Goal: Navigation & Orientation: Find specific page/section

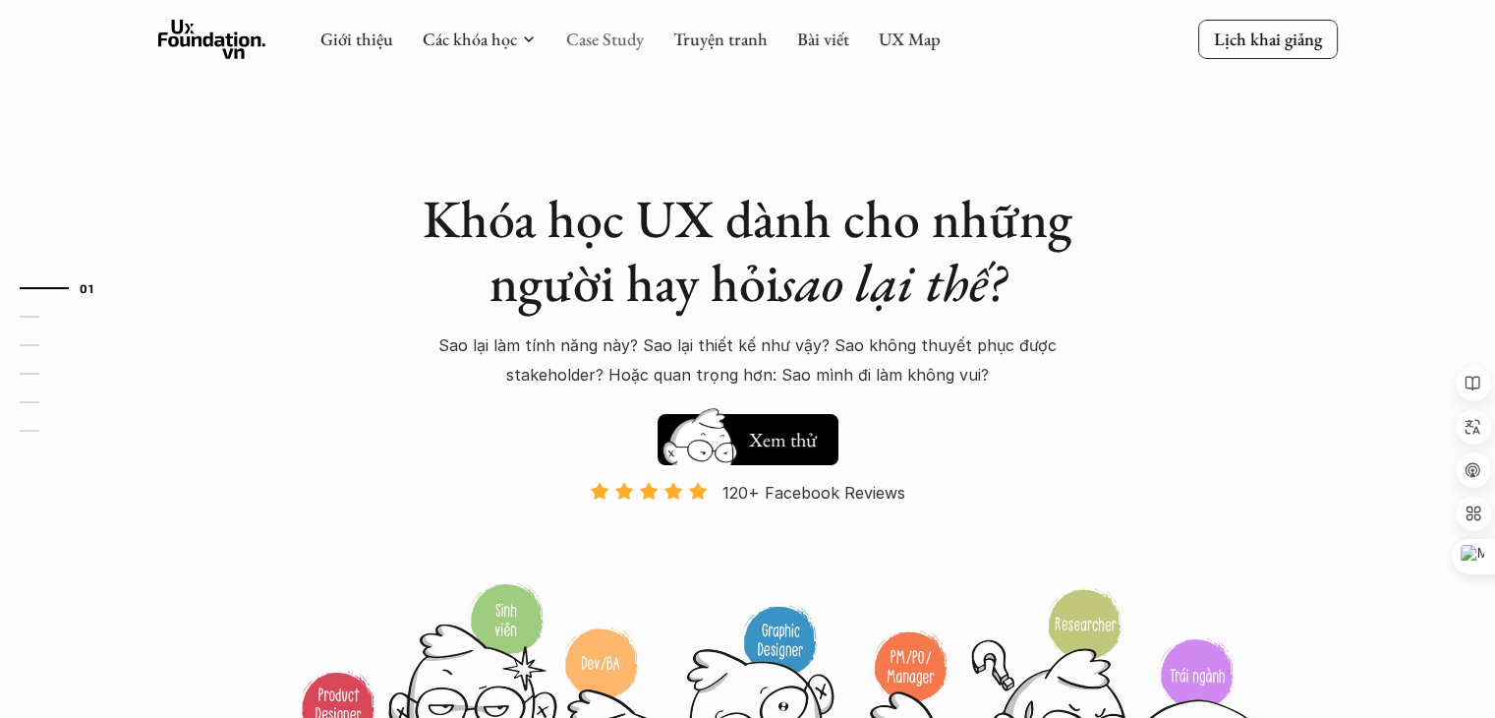
click at [601, 38] on link "Case Study" at bounding box center [605, 39] width 78 height 23
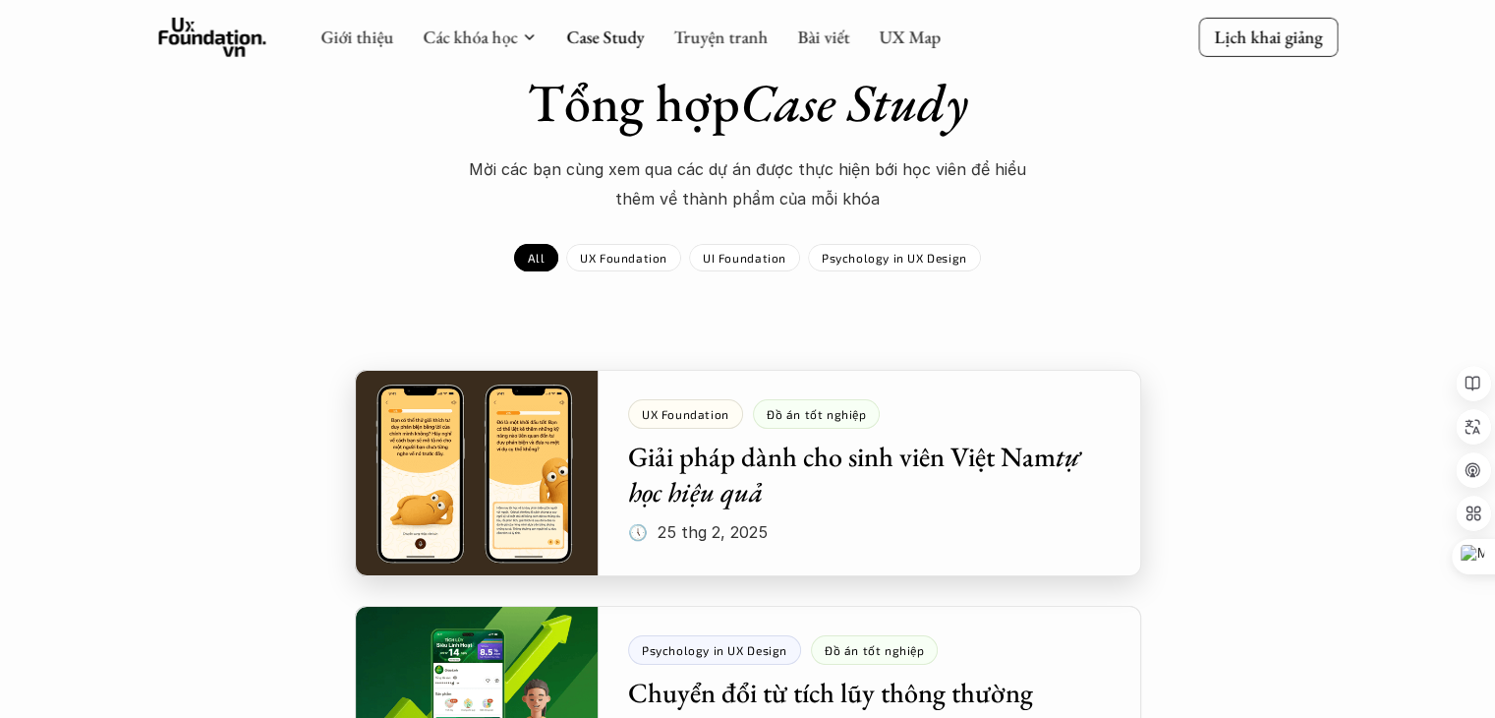
scroll to position [98, 0]
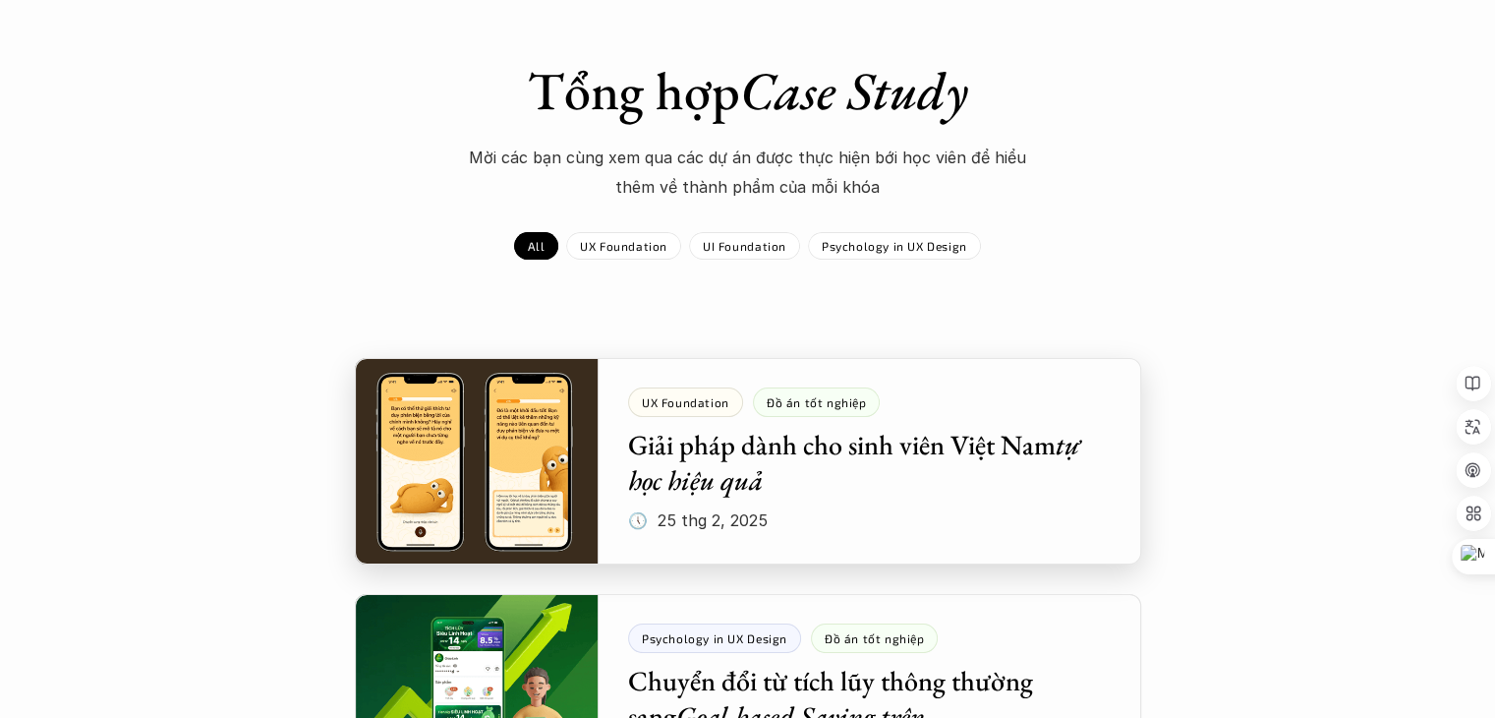
click at [972, 484] on div at bounding box center [748, 461] width 786 height 206
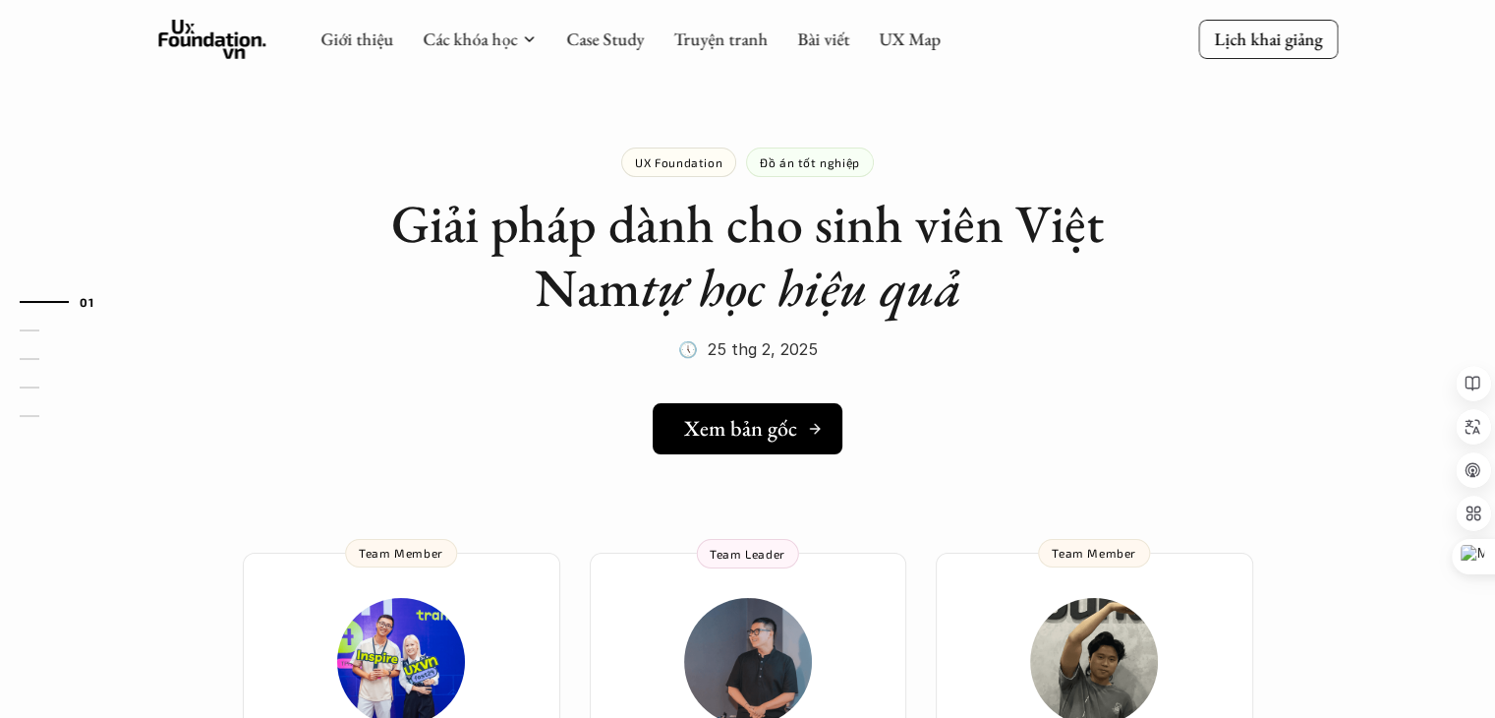
click at [786, 418] on h5 "Xem bản gốc" at bounding box center [740, 429] width 113 height 26
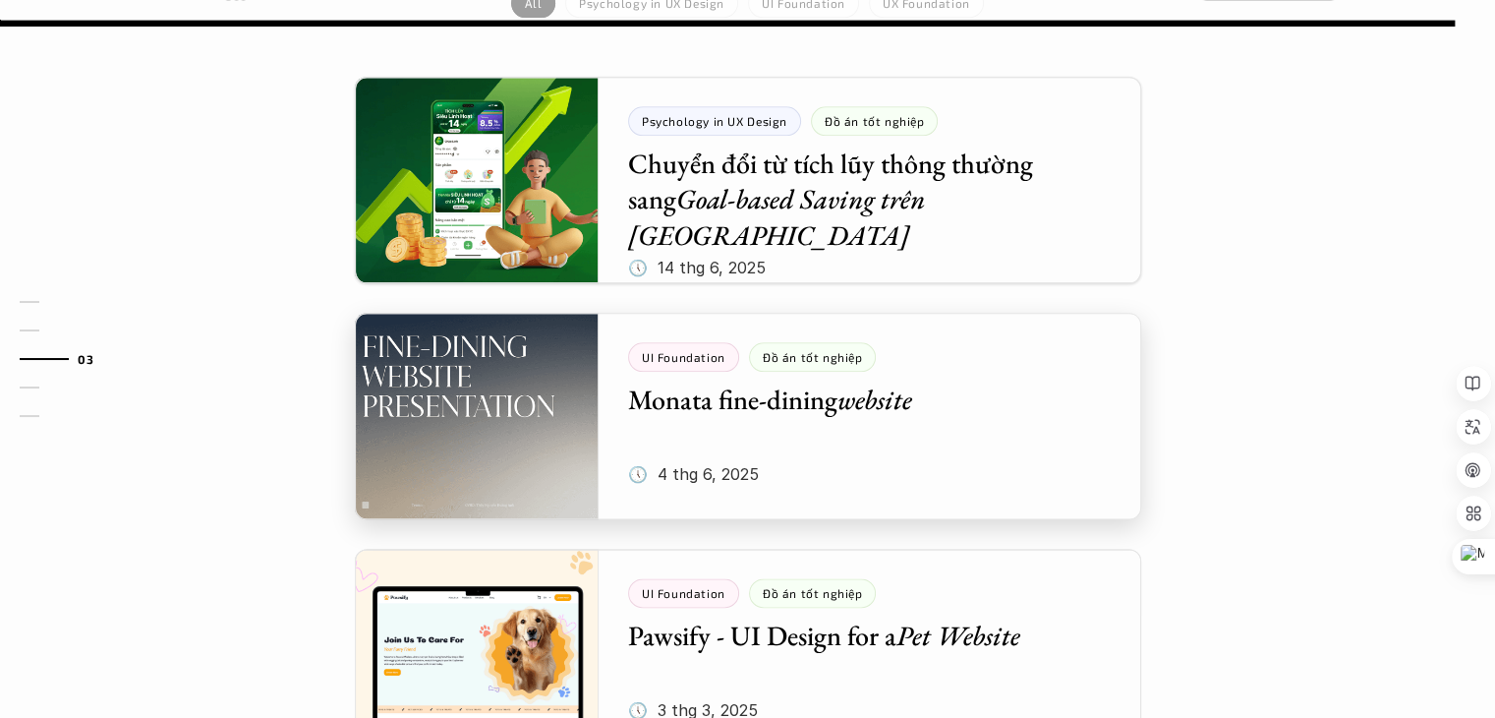
scroll to position [2391, 0]
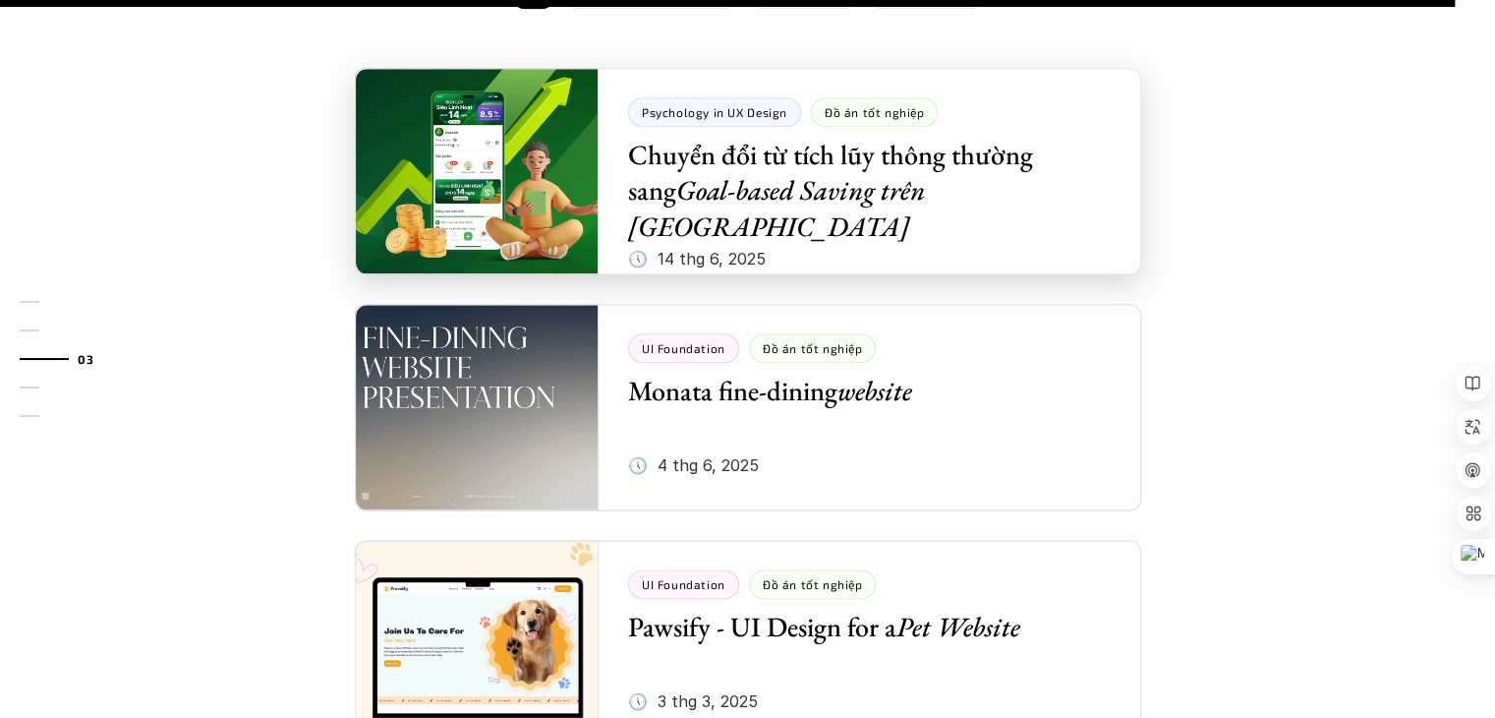
click at [506, 119] on div at bounding box center [748, 171] width 786 height 206
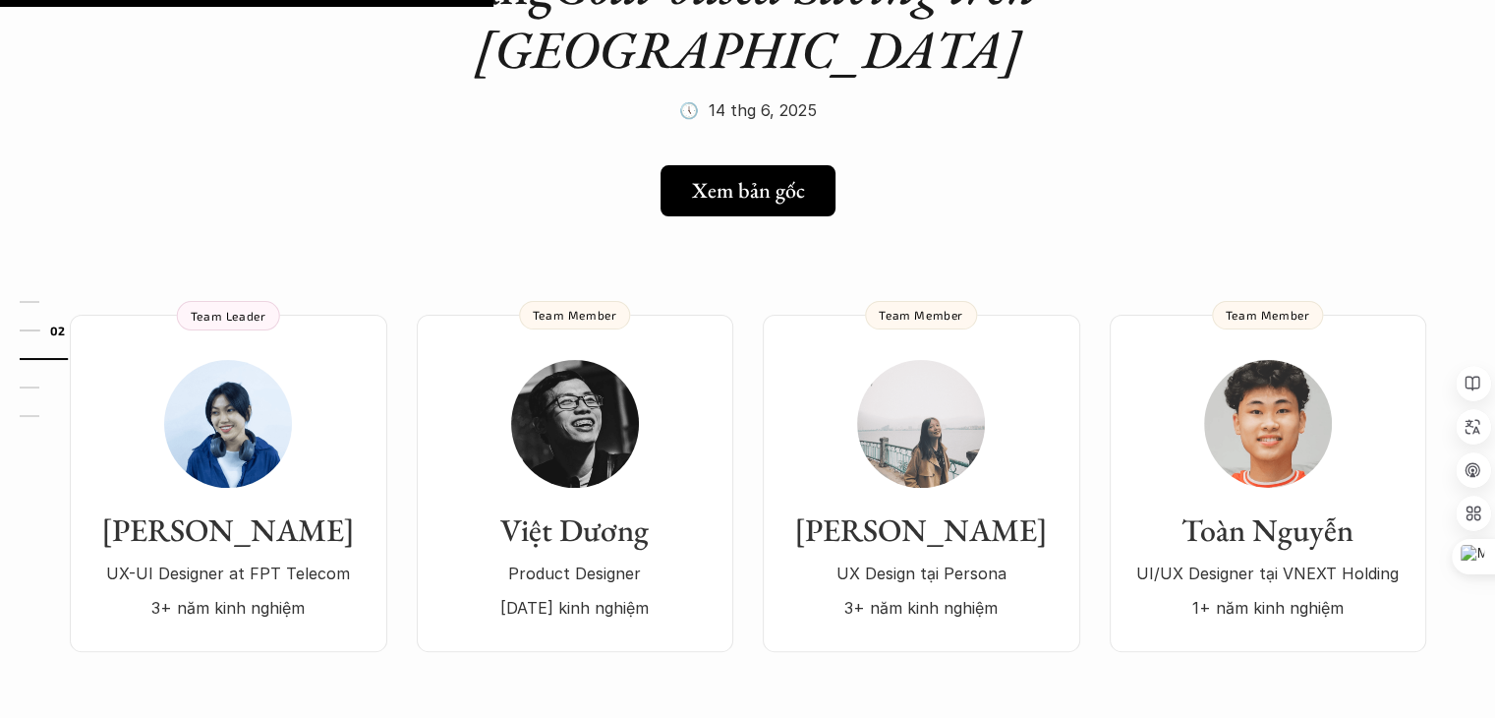
scroll to position [295, 0]
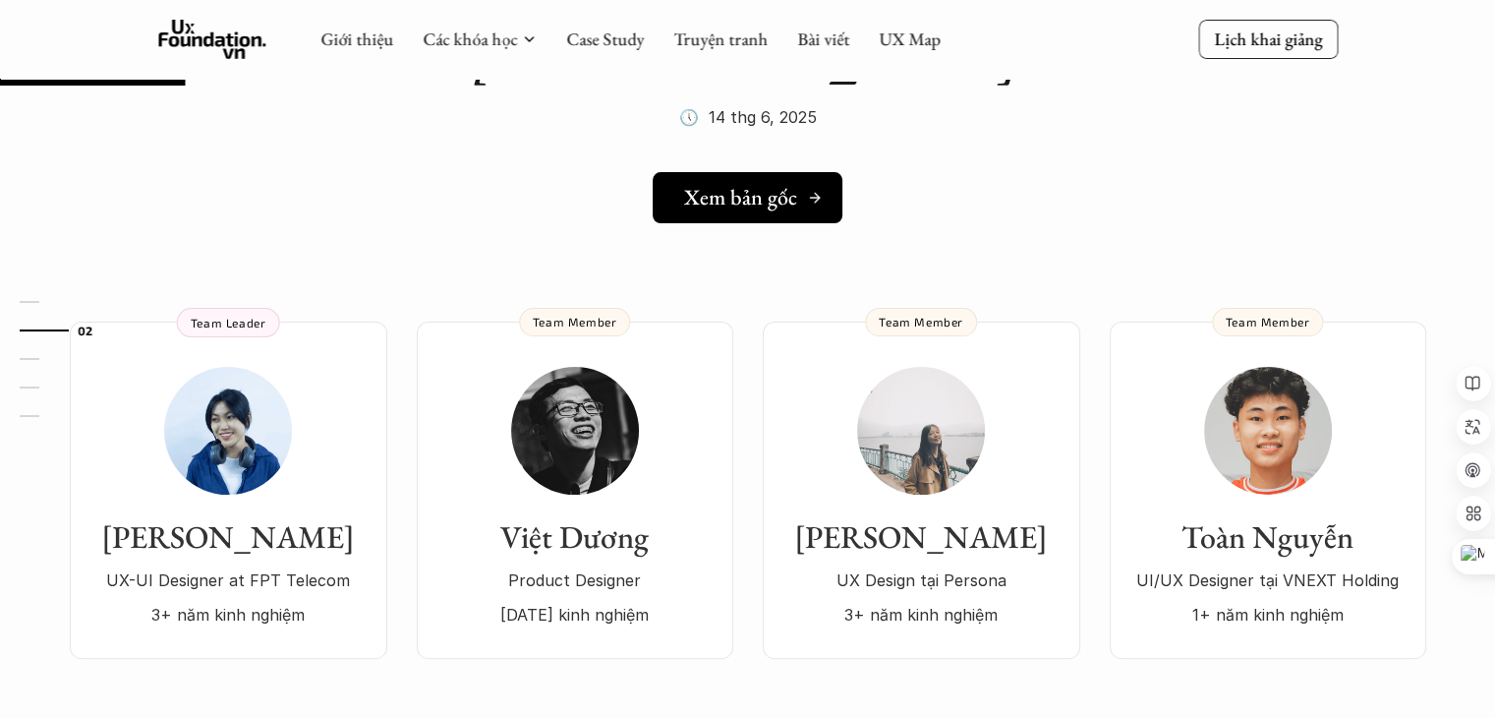
click at [779, 185] on h5 "Xem bản gốc" at bounding box center [740, 198] width 113 height 26
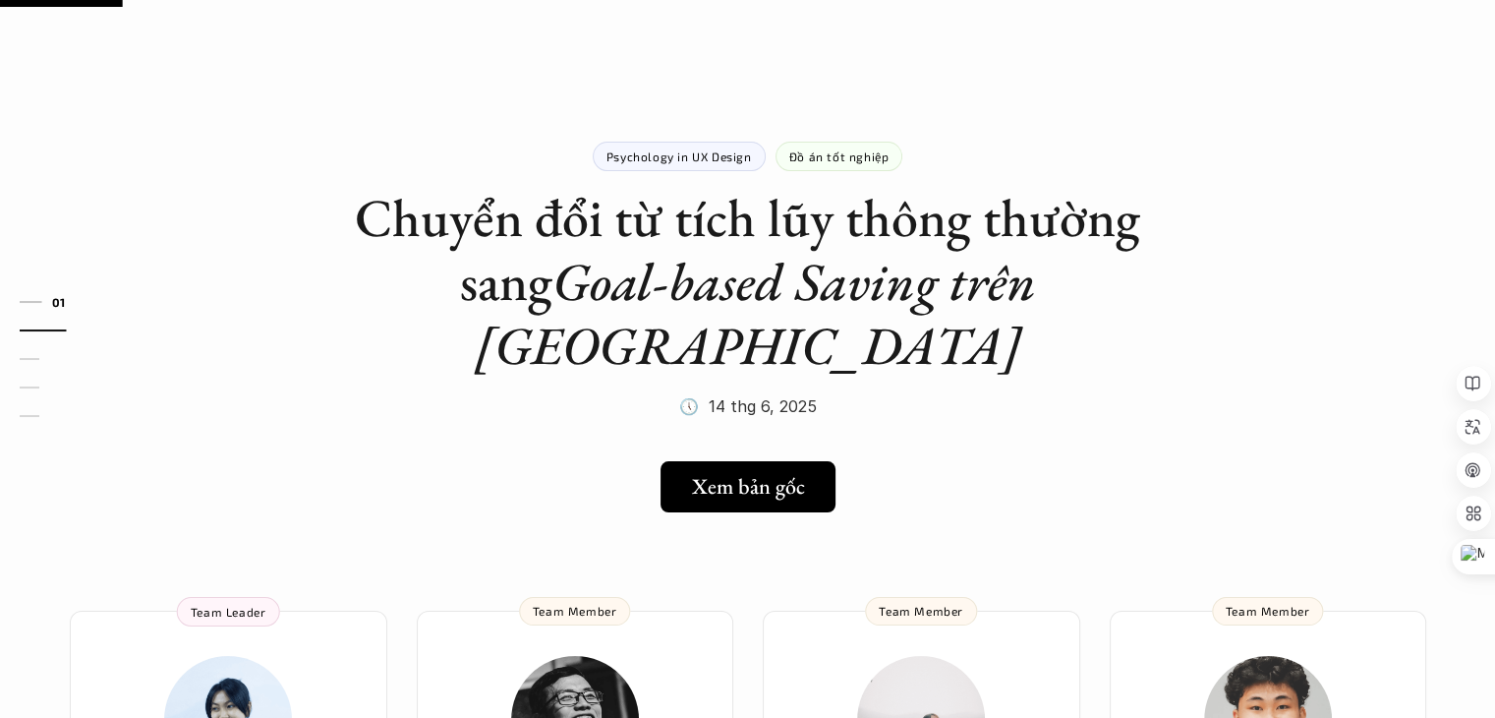
scroll to position [0, 0]
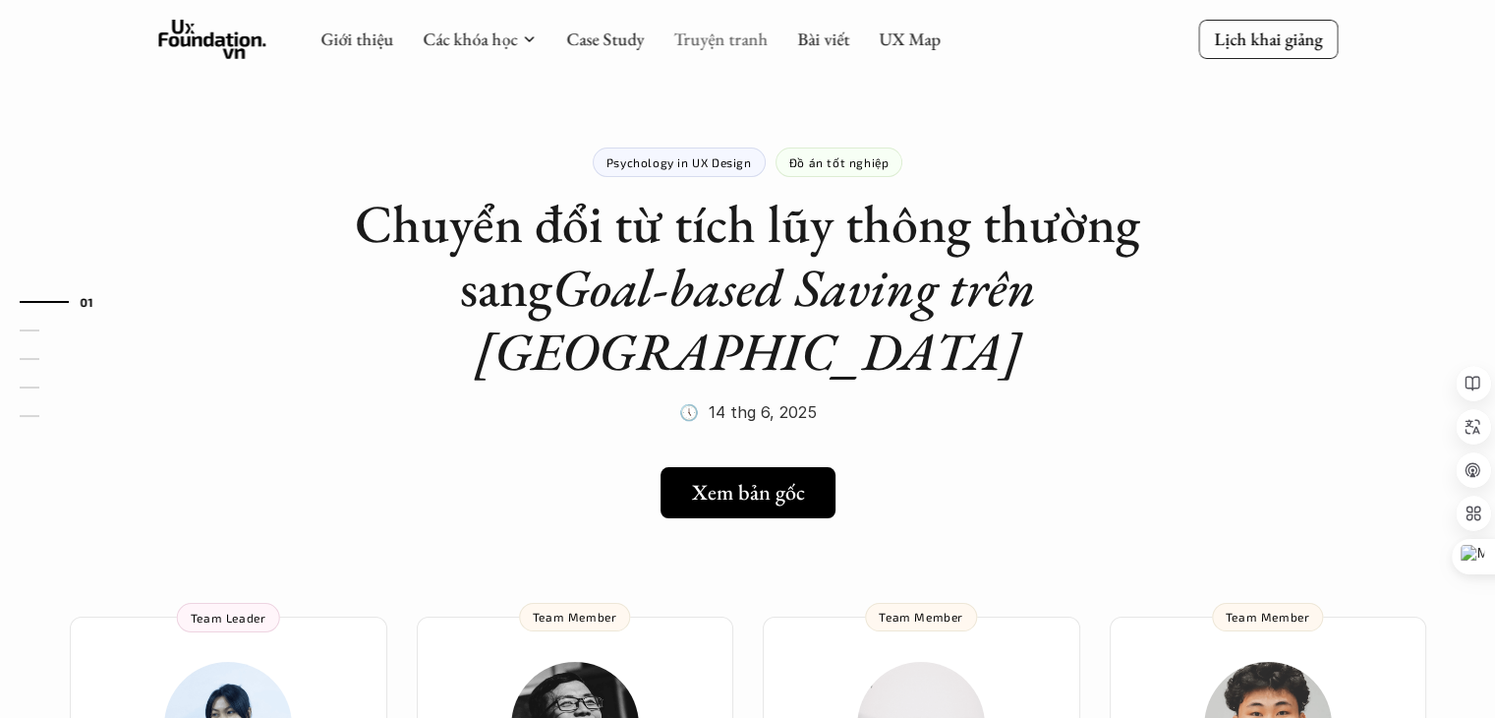
click at [747, 41] on link "Truyện tranh" at bounding box center [720, 39] width 94 height 23
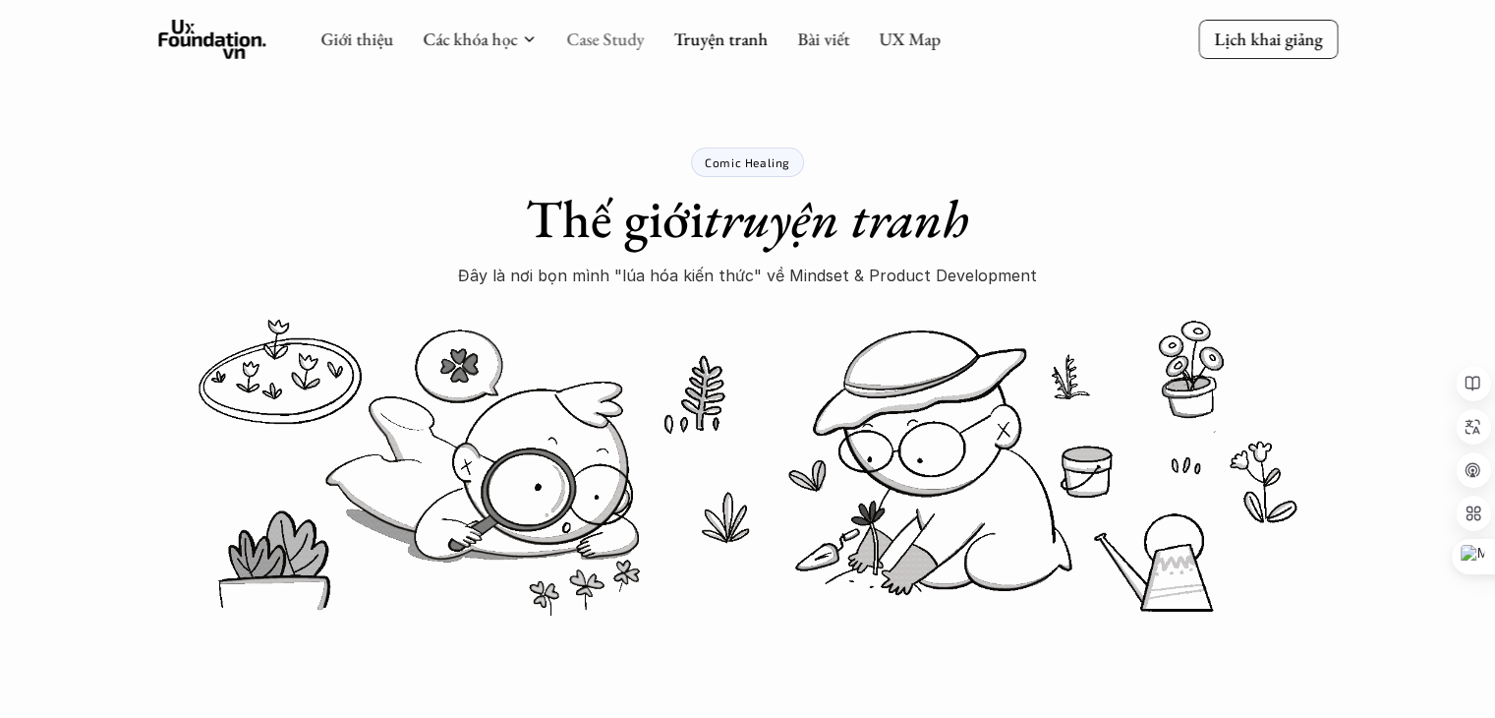
click at [579, 44] on link "Case Study" at bounding box center [605, 39] width 78 height 23
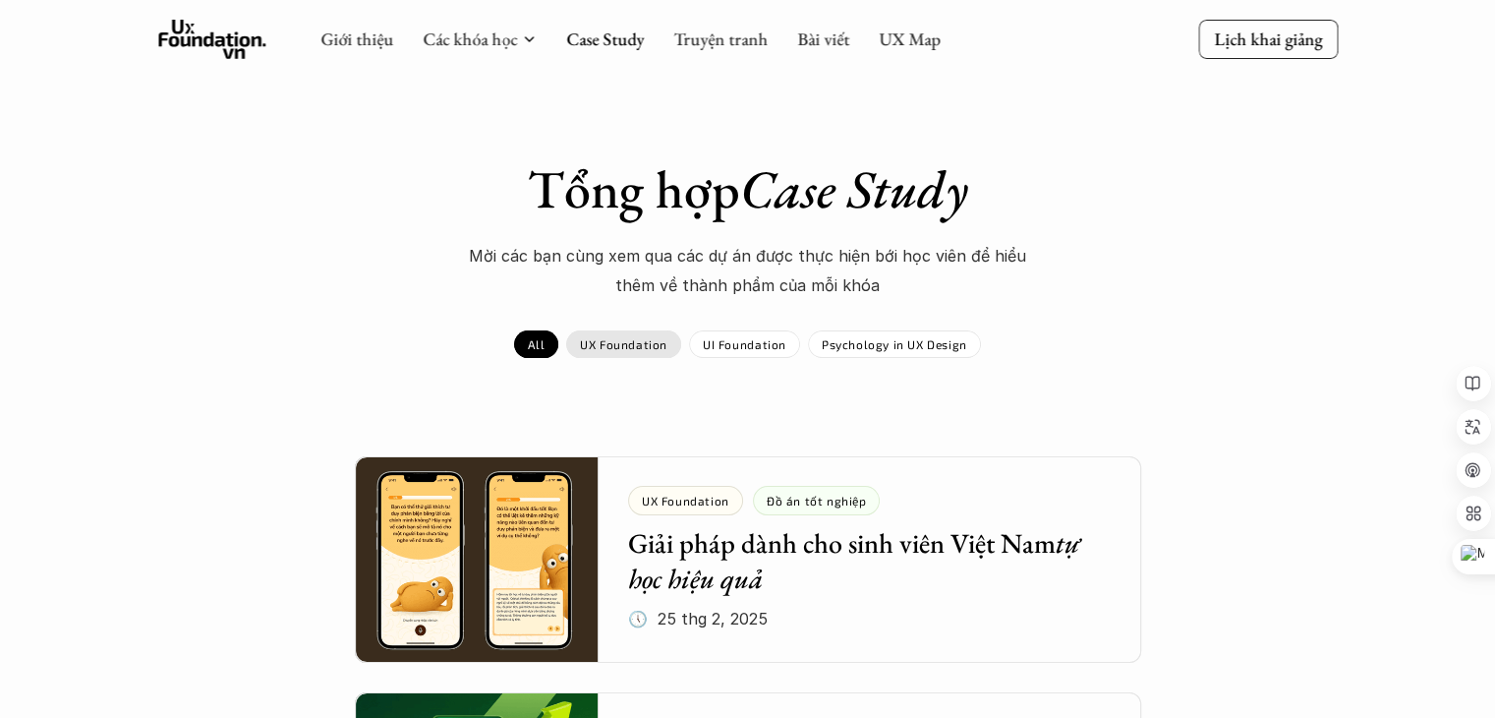
click at [615, 342] on p "UX Foundation" at bounding box center [623, 344] width 87 height 14
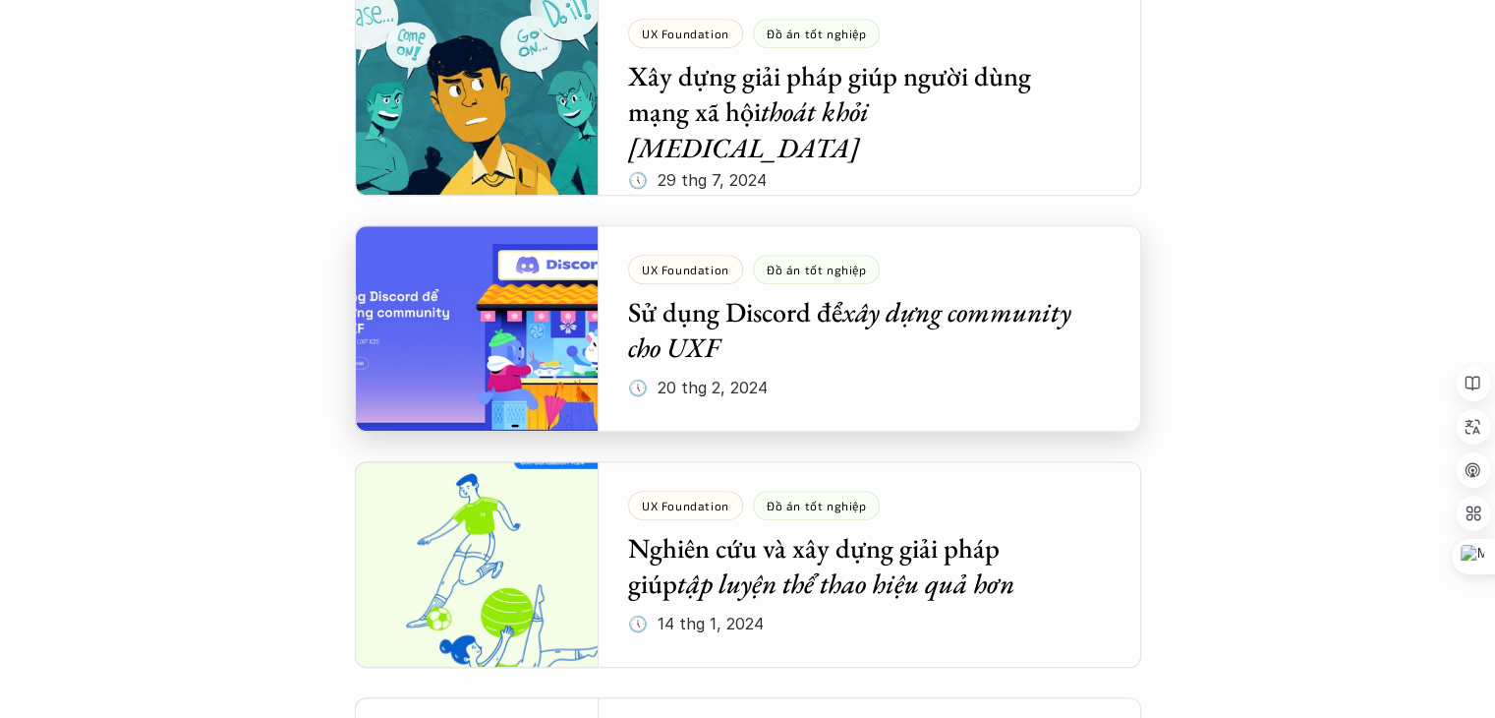
scroll to position [1180, 0]
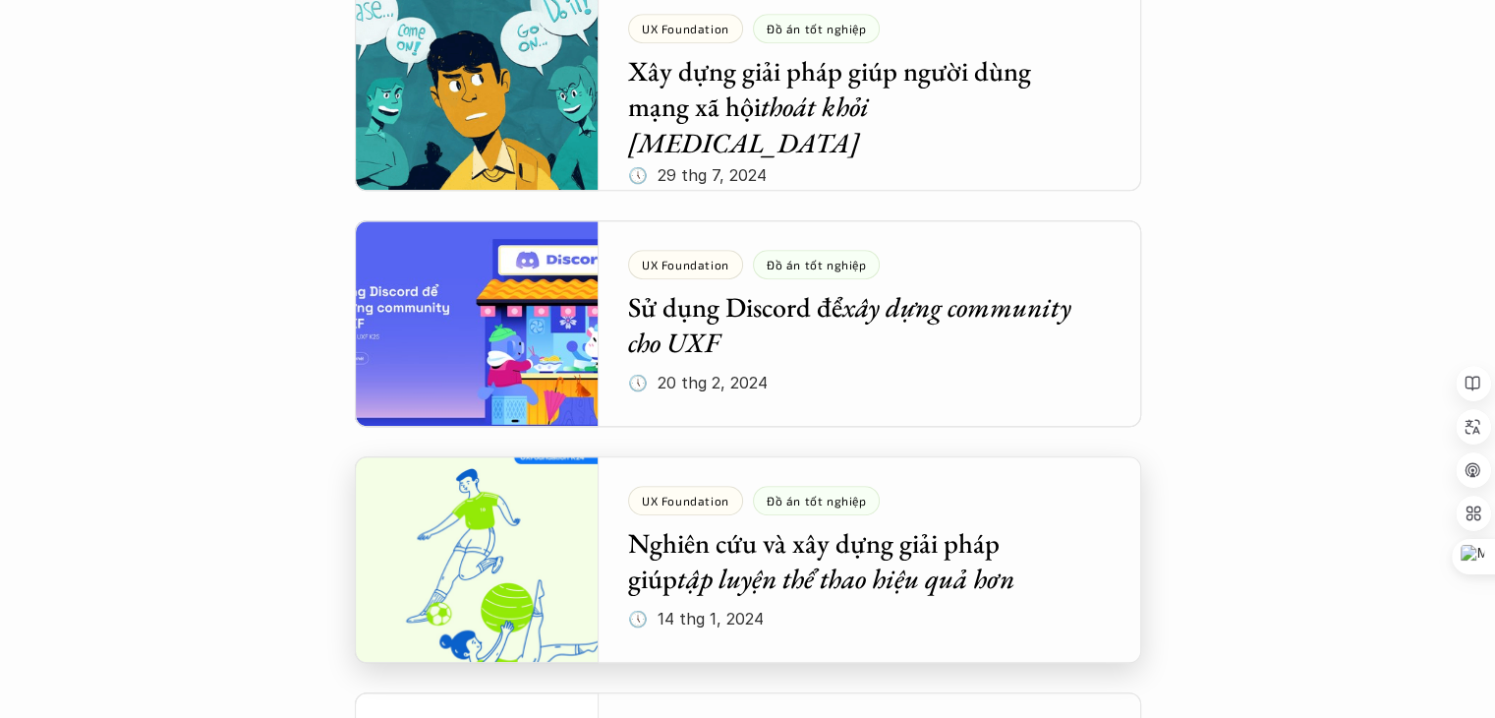
click at [881, 571] on div at bounding box center [748, 559] width 786 height 206
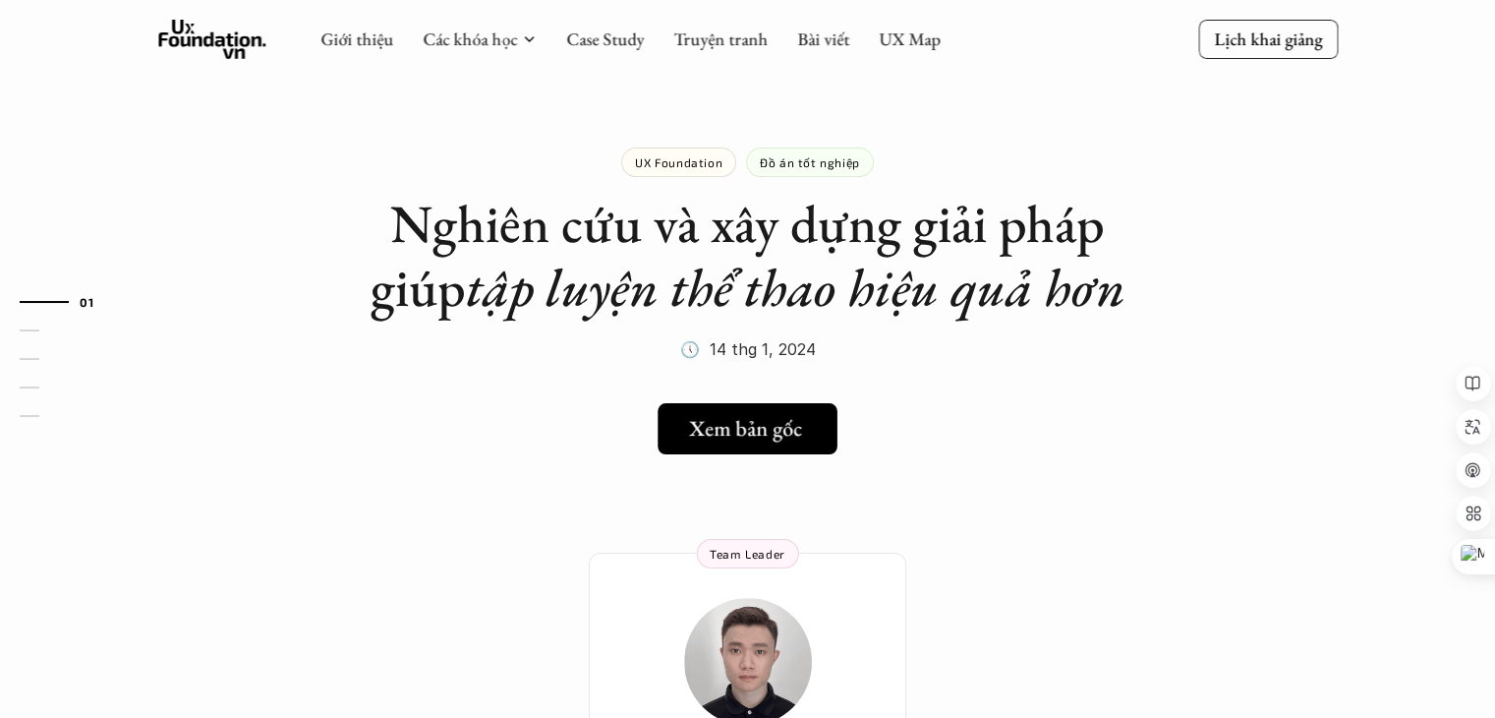
click at [771, 430] on h5 "Xem bản gốc" at bounding box center [745, 429] width 113 height 26
click at [912, 36] on link "UX Map" at bounding box center [910, 39] width 62 height 23
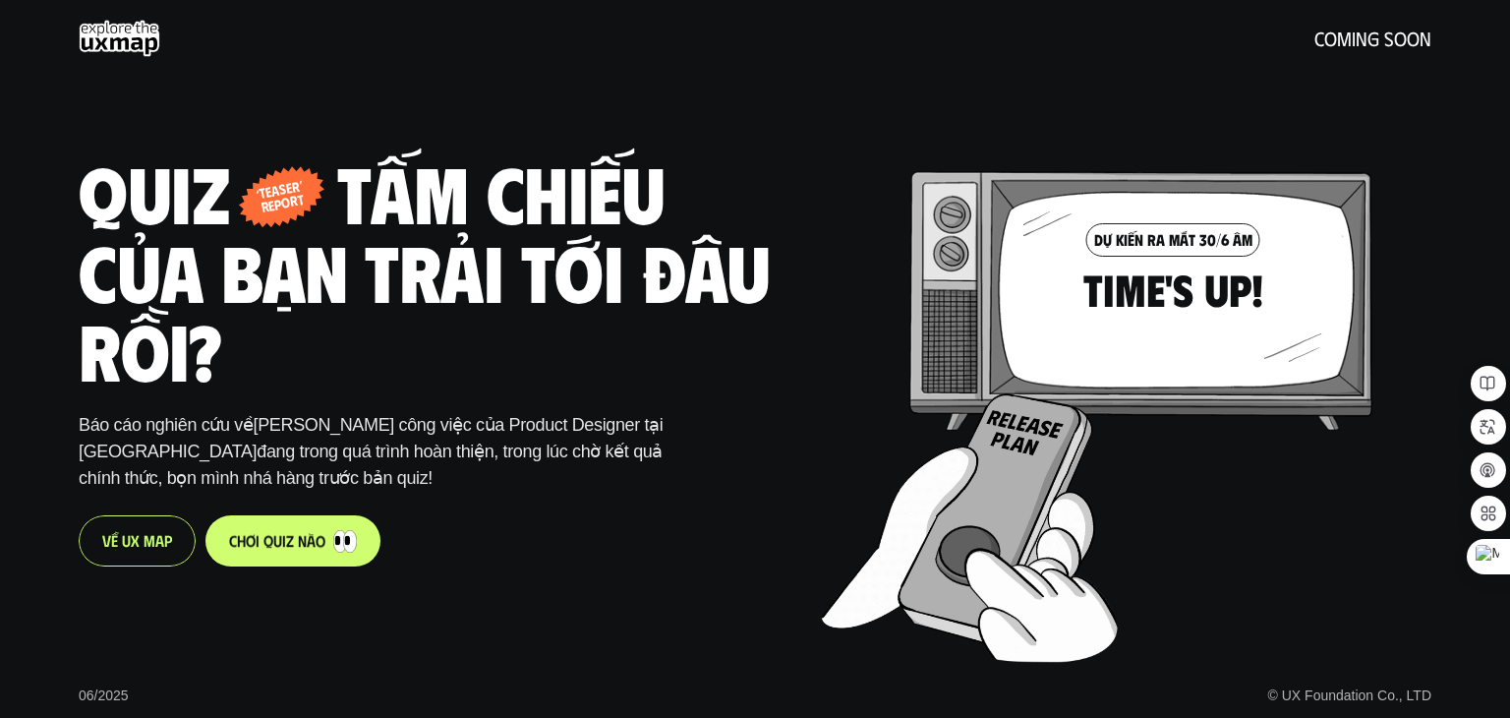
click at [296, 536] on p "c h ơ i q u i z n à o" at bounding box center [277, 540] width 96 height 19
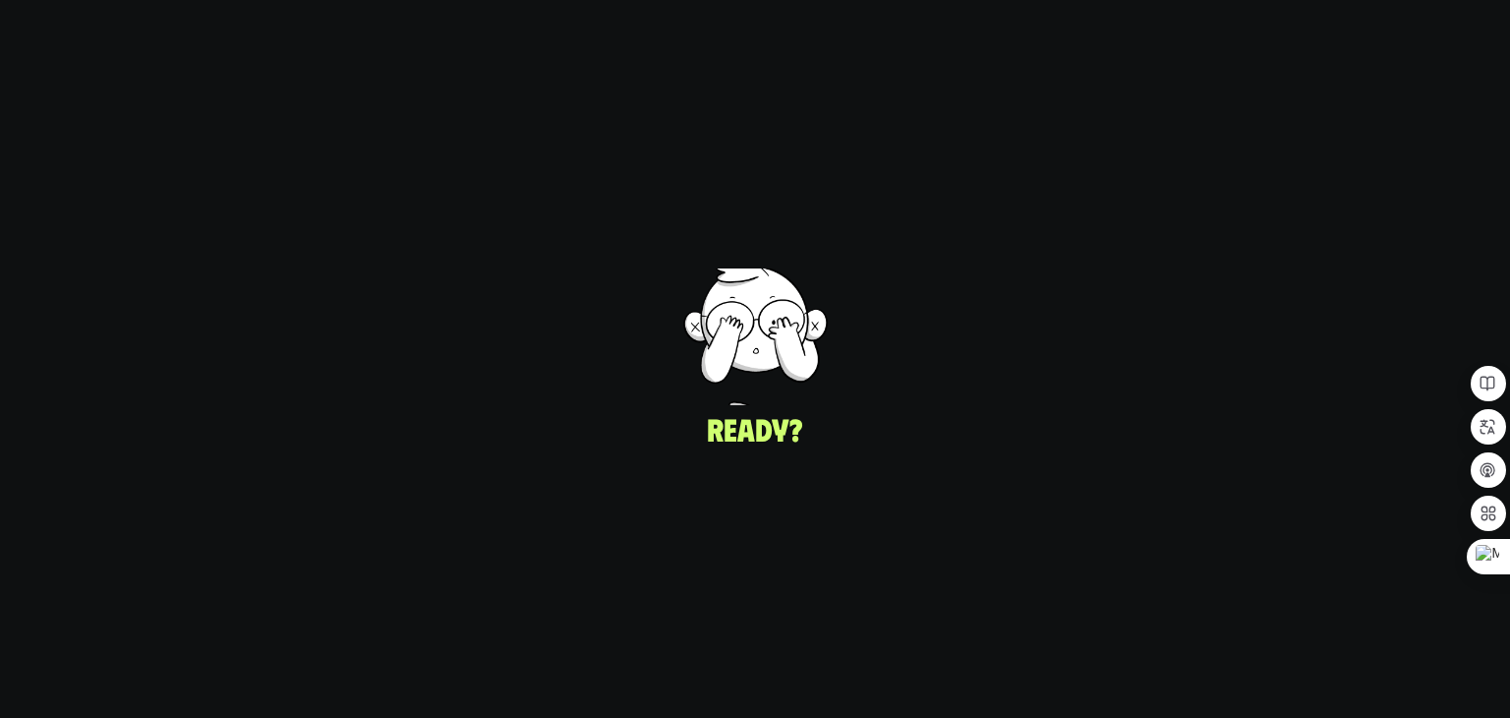
click at [793, 353] on div "UI/UX Designer Product Designer © UX Foundation Co., LTD" at bounding box center [1120, 359] width 779 height 718
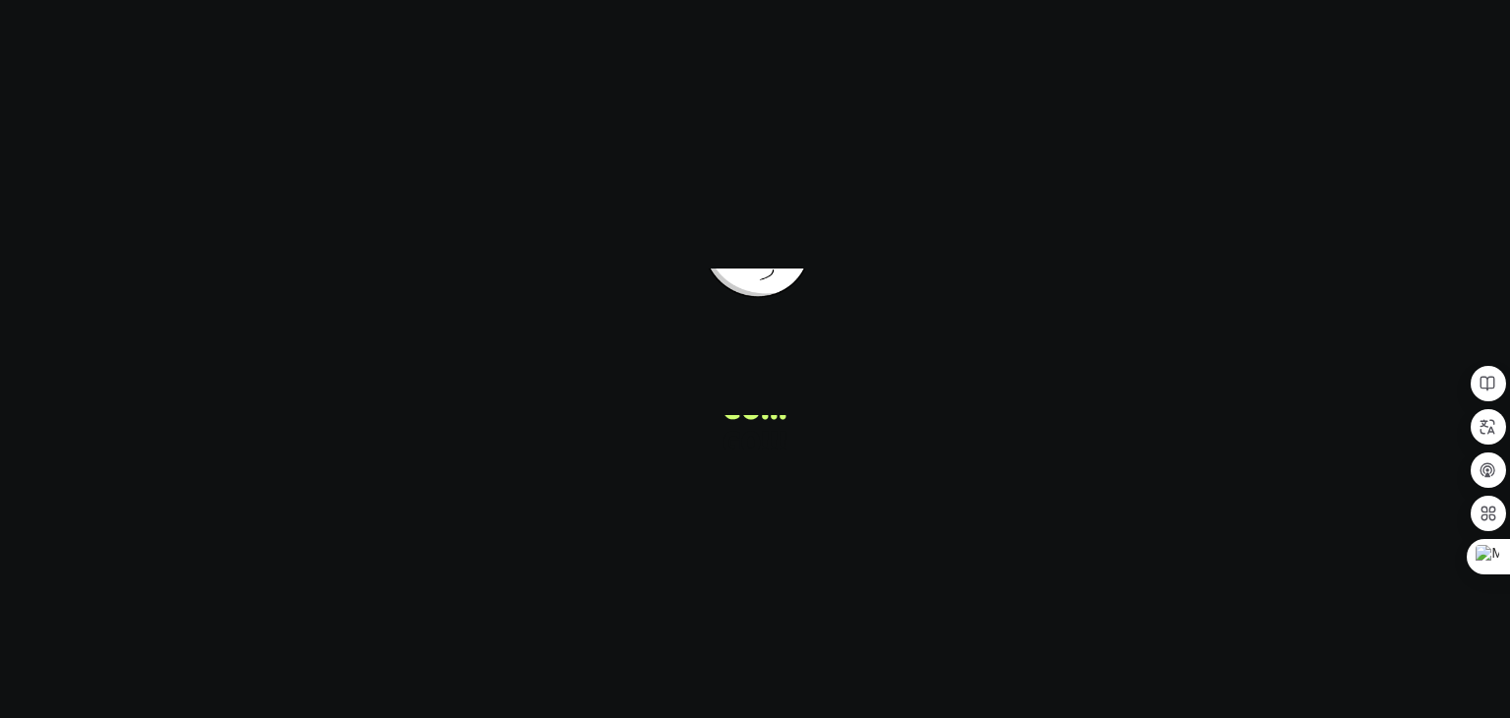
click at [795, 373] on div "UI/UX Designer Product Designer © UX Foundation Co., LTD" at bounding box center [1120, 359] width 779 height 718
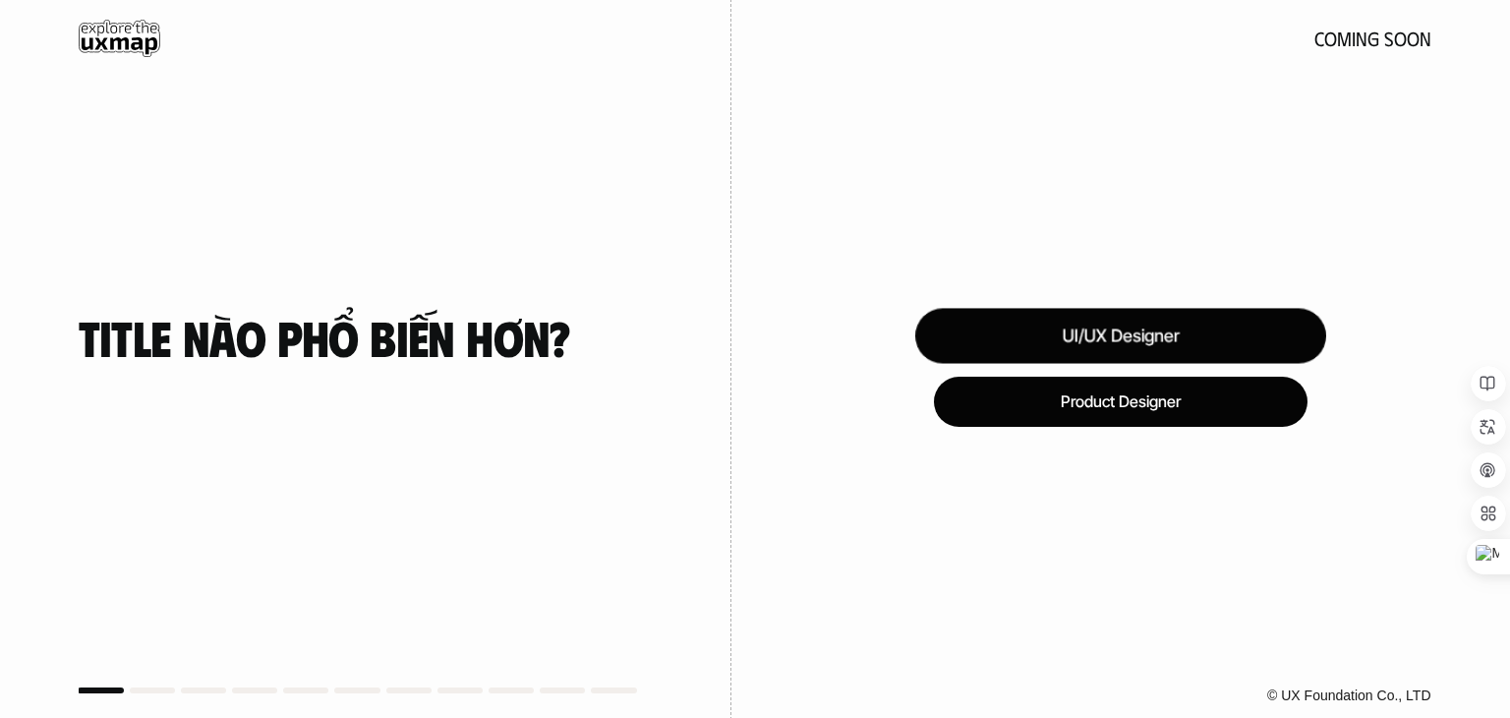
click at [1146, 345] on div "UI/UX Designer" at bounding box center [1120, 335] width 411 height 55
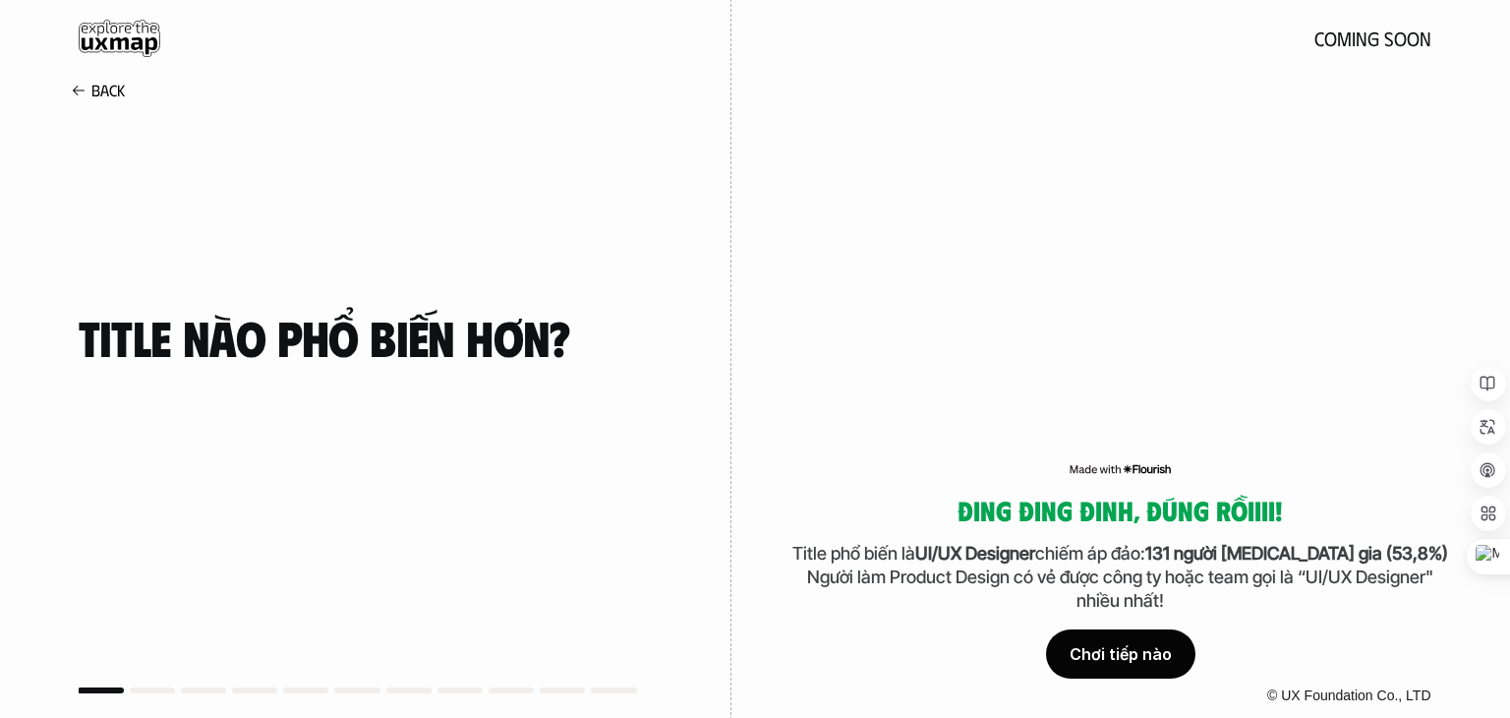
click at [1135, 649] on div "Chơi tiếp nào" at bounding box center [1120, 653] width 149 height 49
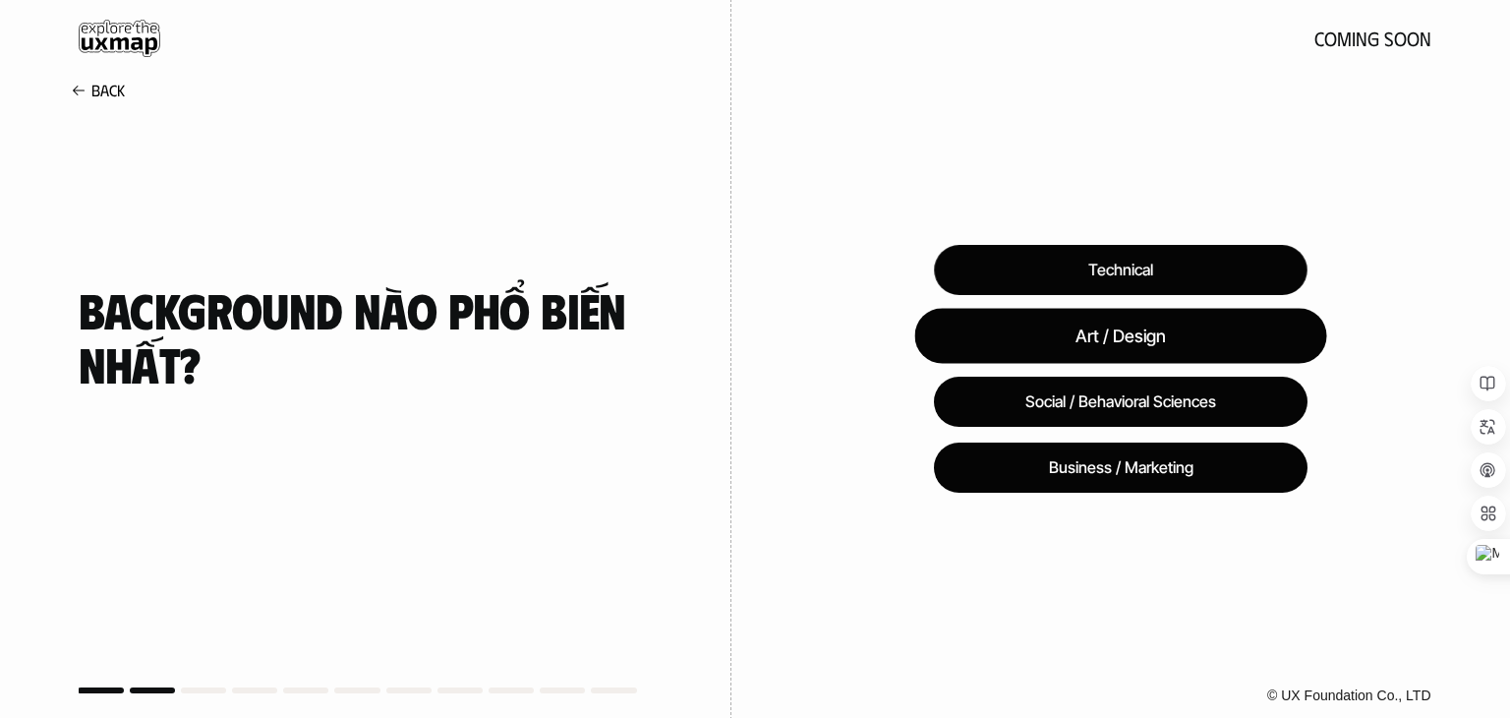
click at [1168, 334] on div "Art / Design" at bounding box center [1120, 335] width 412 height 55
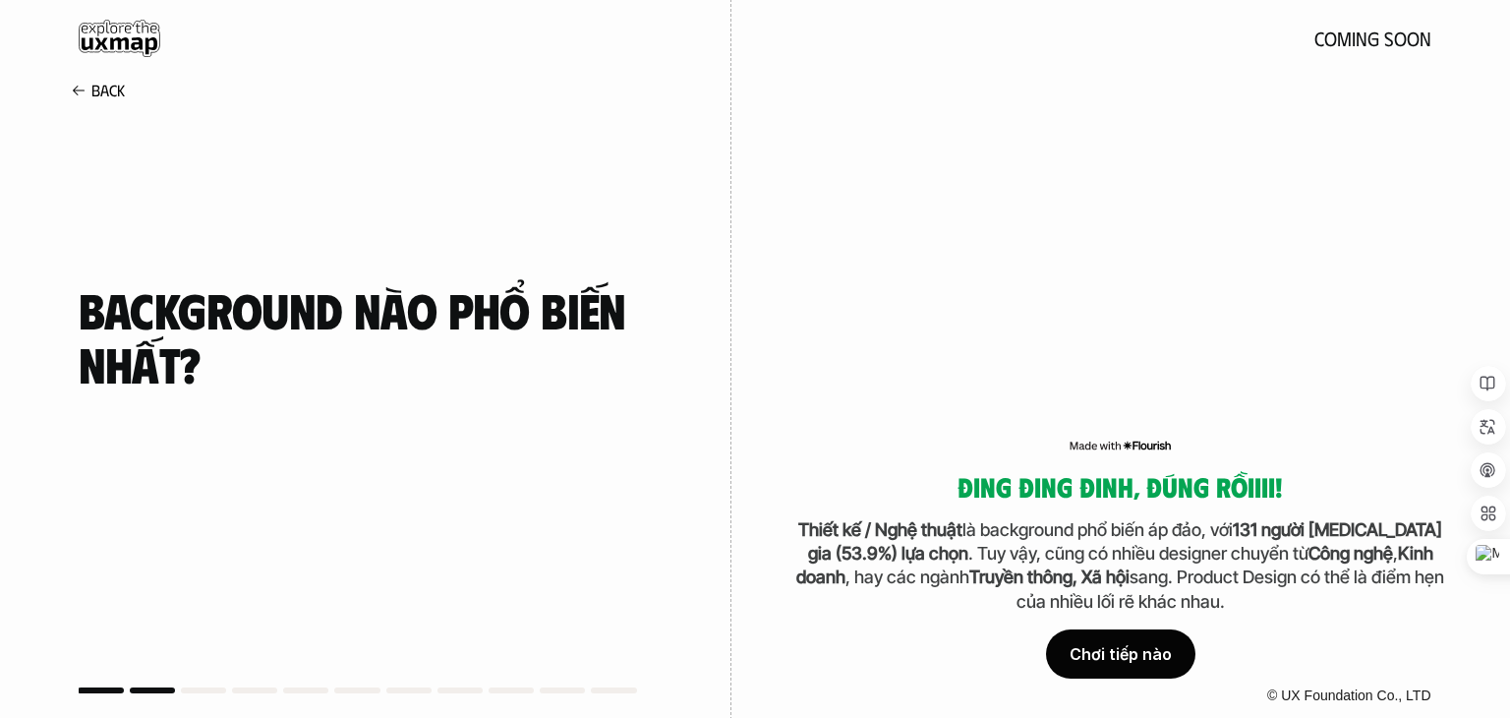
click at [1115, 644] on div "Chơi tiếp nào" at bounding box center [1120, 653] width 149 height 49
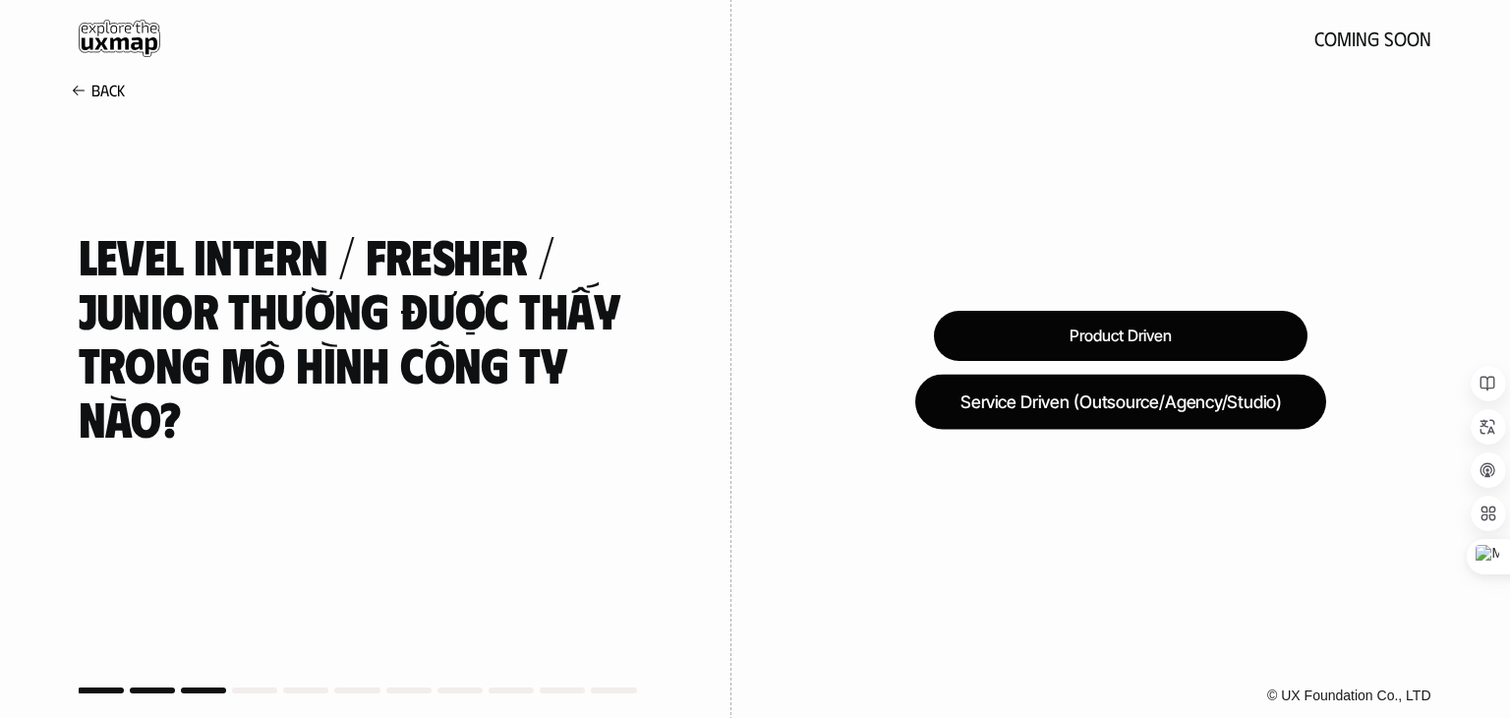
click at [1126, 394] on div "Service Driven (Outsource/Agency/Studio)" at bounding box center [1120, 401] width 411 height 55
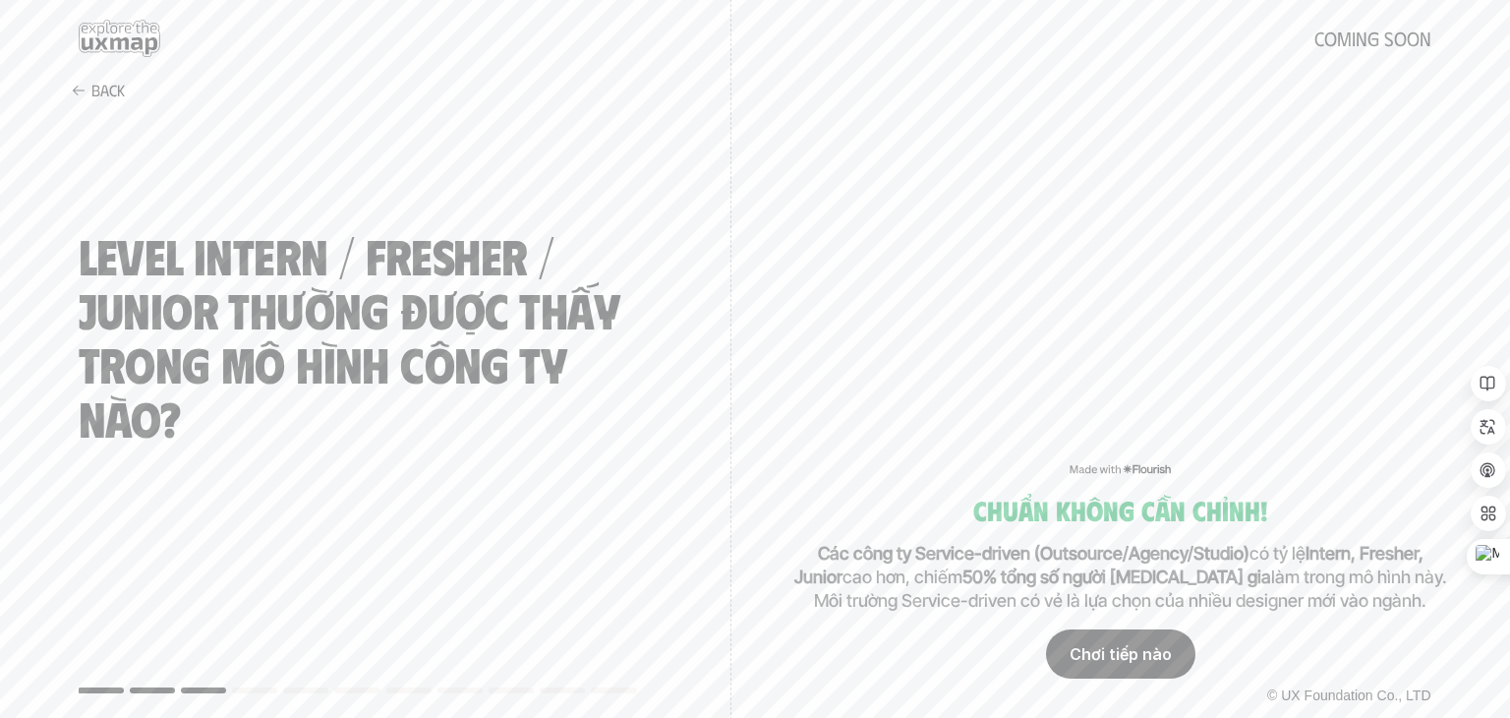
click at [1102, 650] on div "Chơi tiếp nào" at bounding box center [1120, 653] width 149 height 49
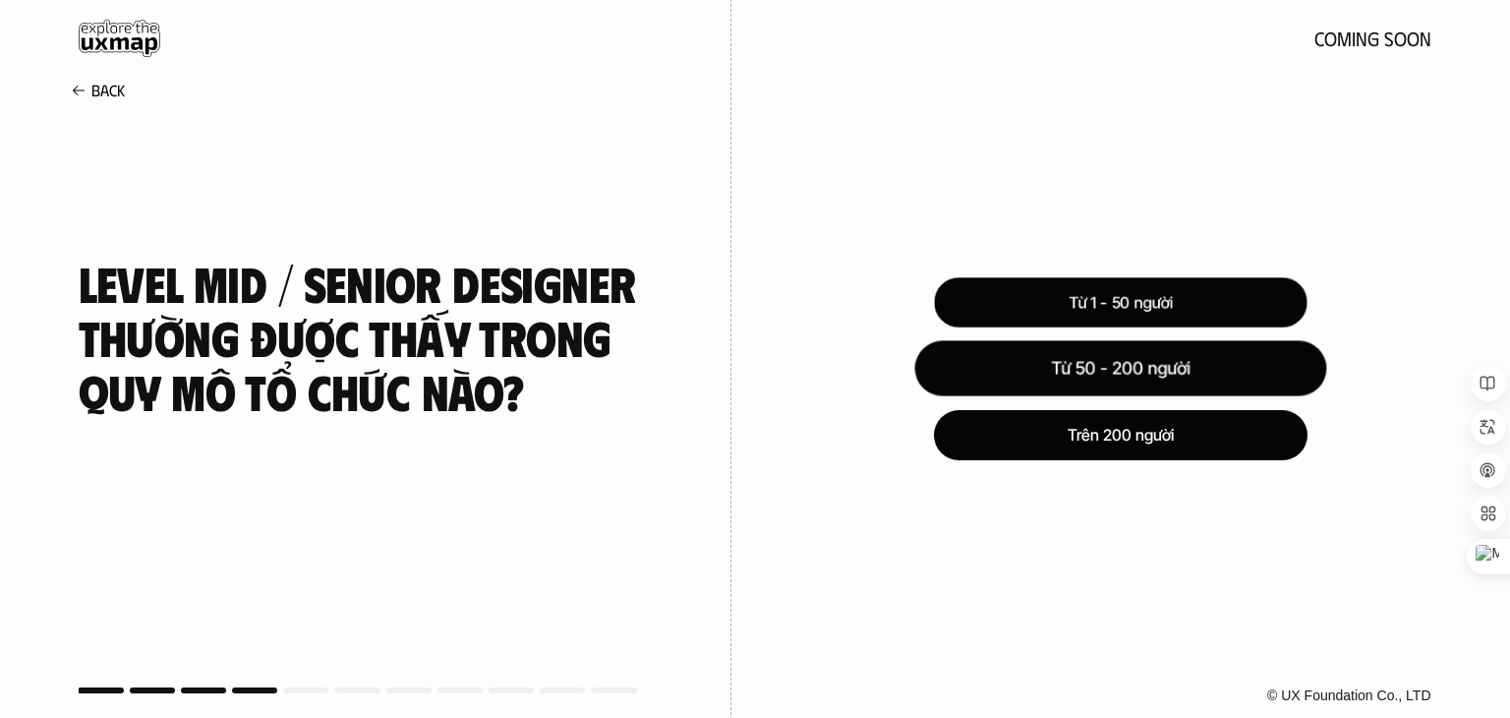
click at [1175, 357] on div "Từ 50 - 200 người" at bounding box center [1120, 368] width 412 height 55
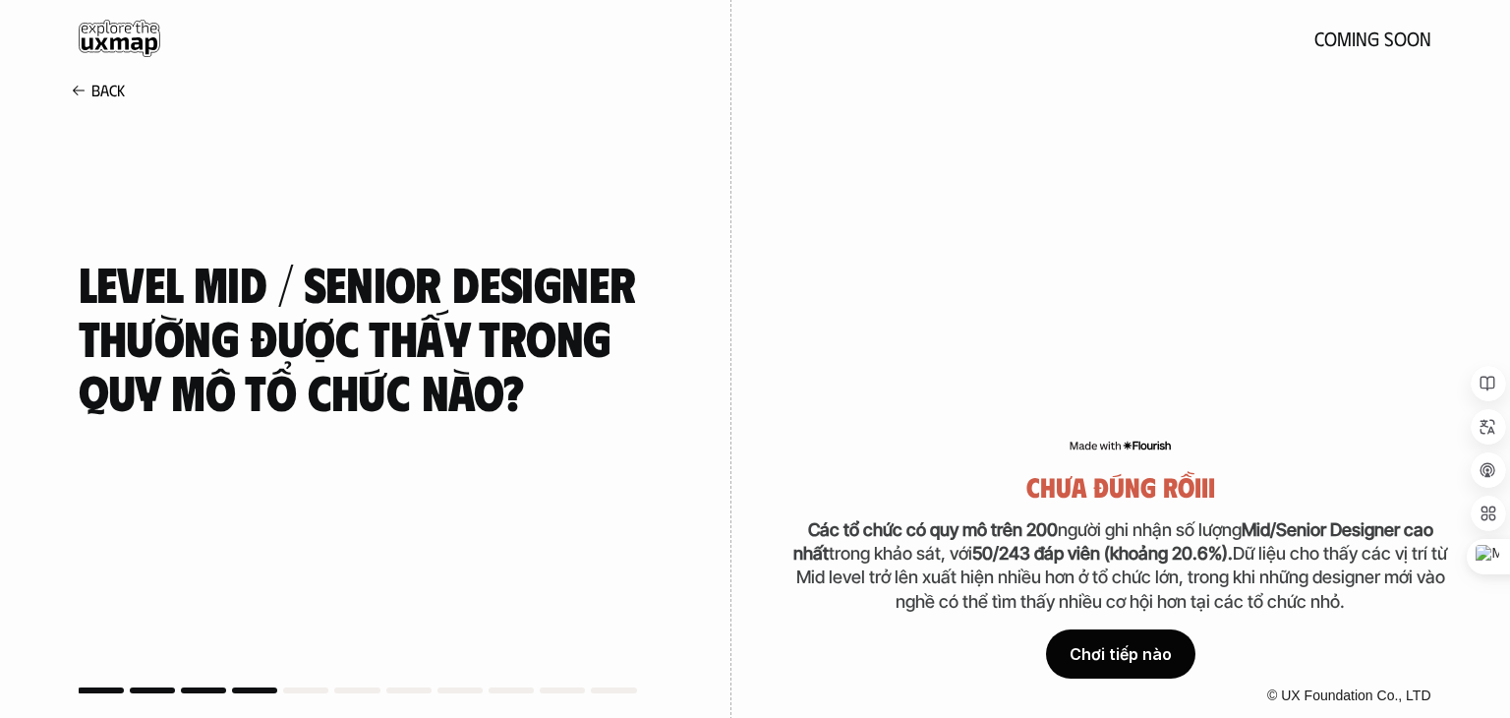
click at [1125, 662] on div "Chơi tiếp nào" at bounding box center [1120, 653] width 149 height 49
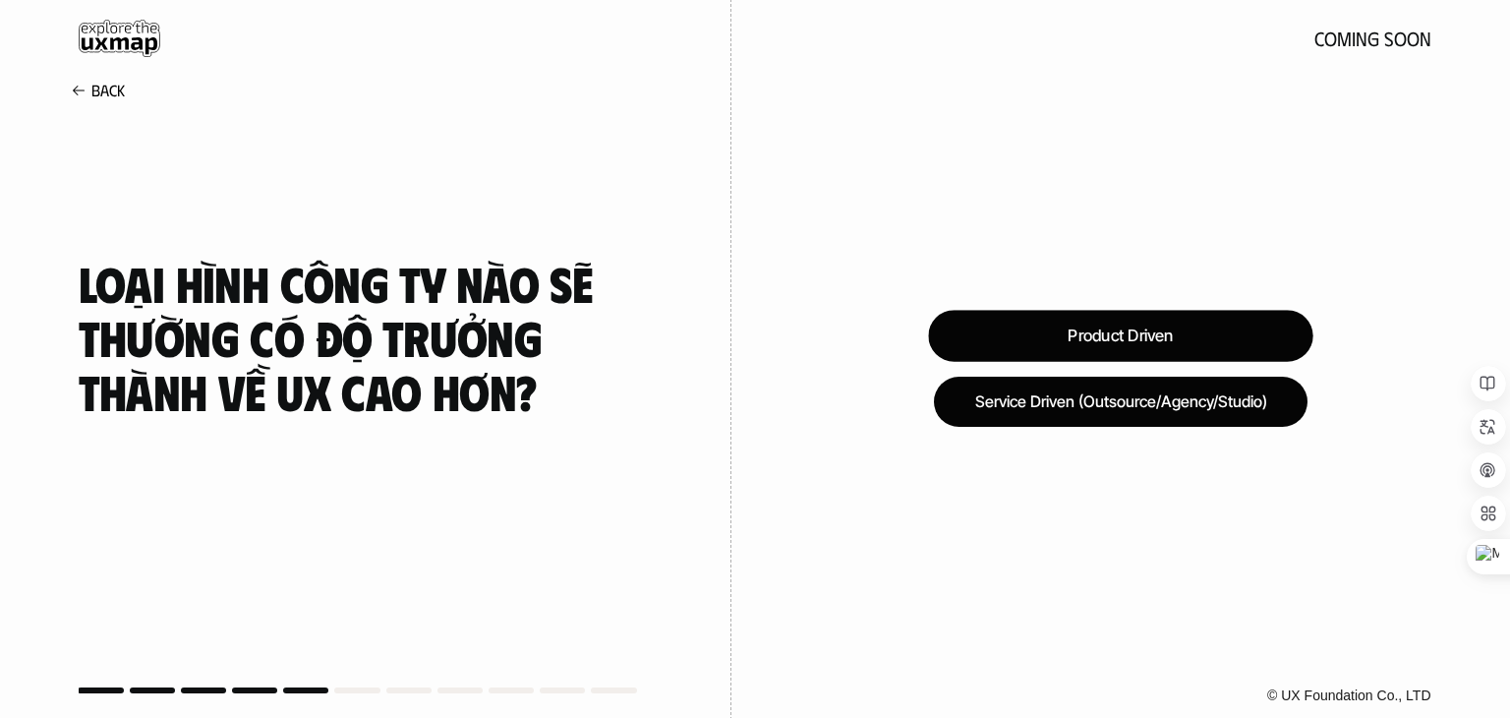
click at [1138, 343] on div "Product Driven" at bounding box center [1120, 336] width 384 height 52
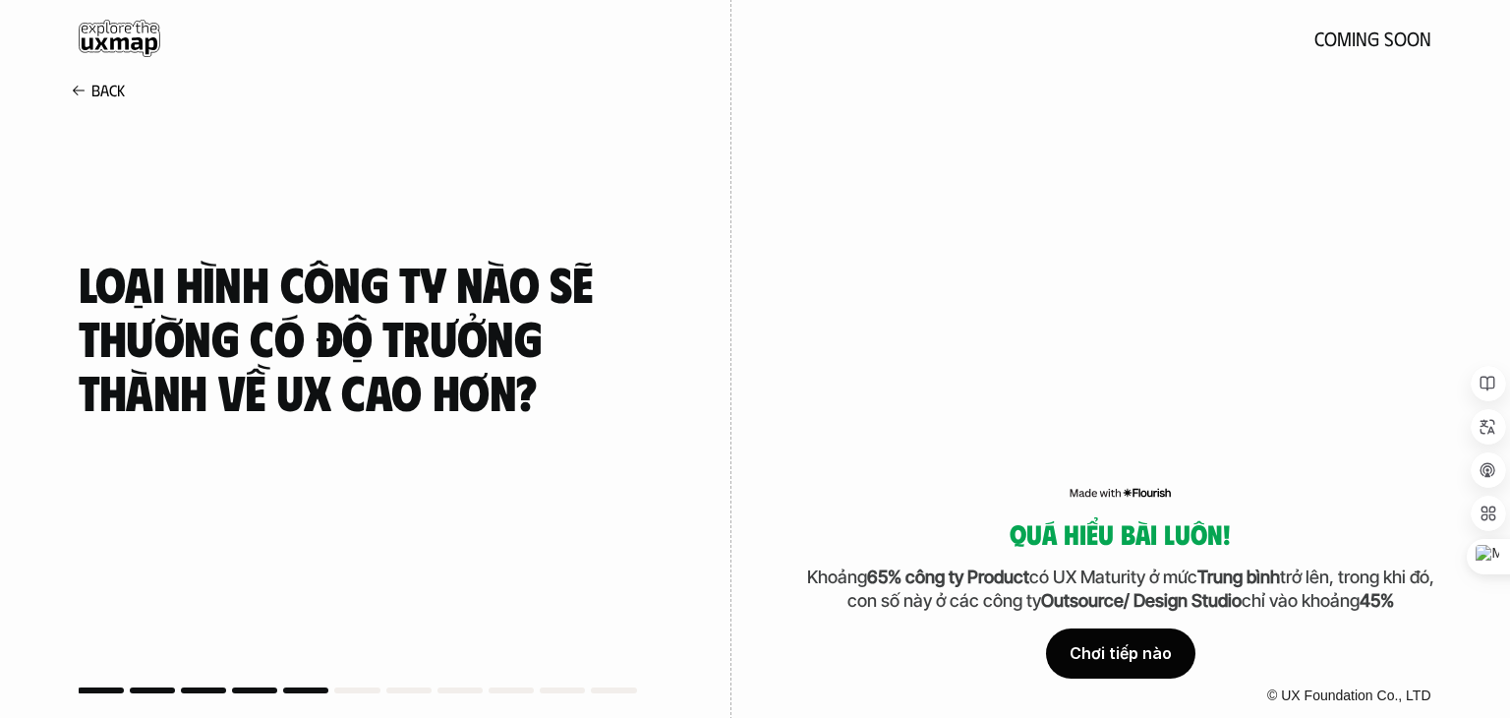
click at [1199, 638] on div "Quá hiểu bài luôn! Khoảng 65% công ty Product có UX Maturity ở mức Trung bình t…" at bounding box center [1120, 598] width 659 height 159
click at [1134, 655] on div "Chơi tiếp nào" at bounding box center [1120, 653] width 149 height 49
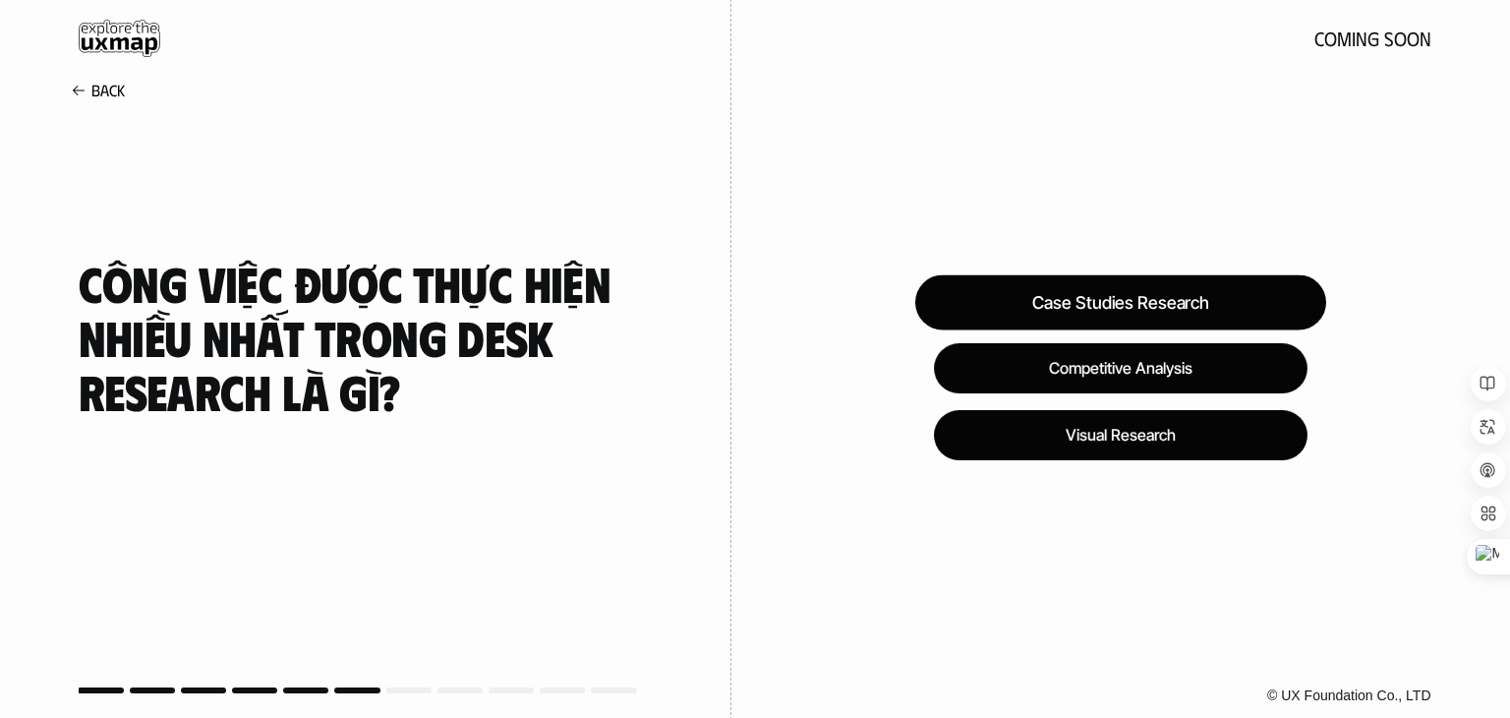
click at [1193, 306] on div "Case Studies Research" at bounding box center [1120, 302] width 411 height 55
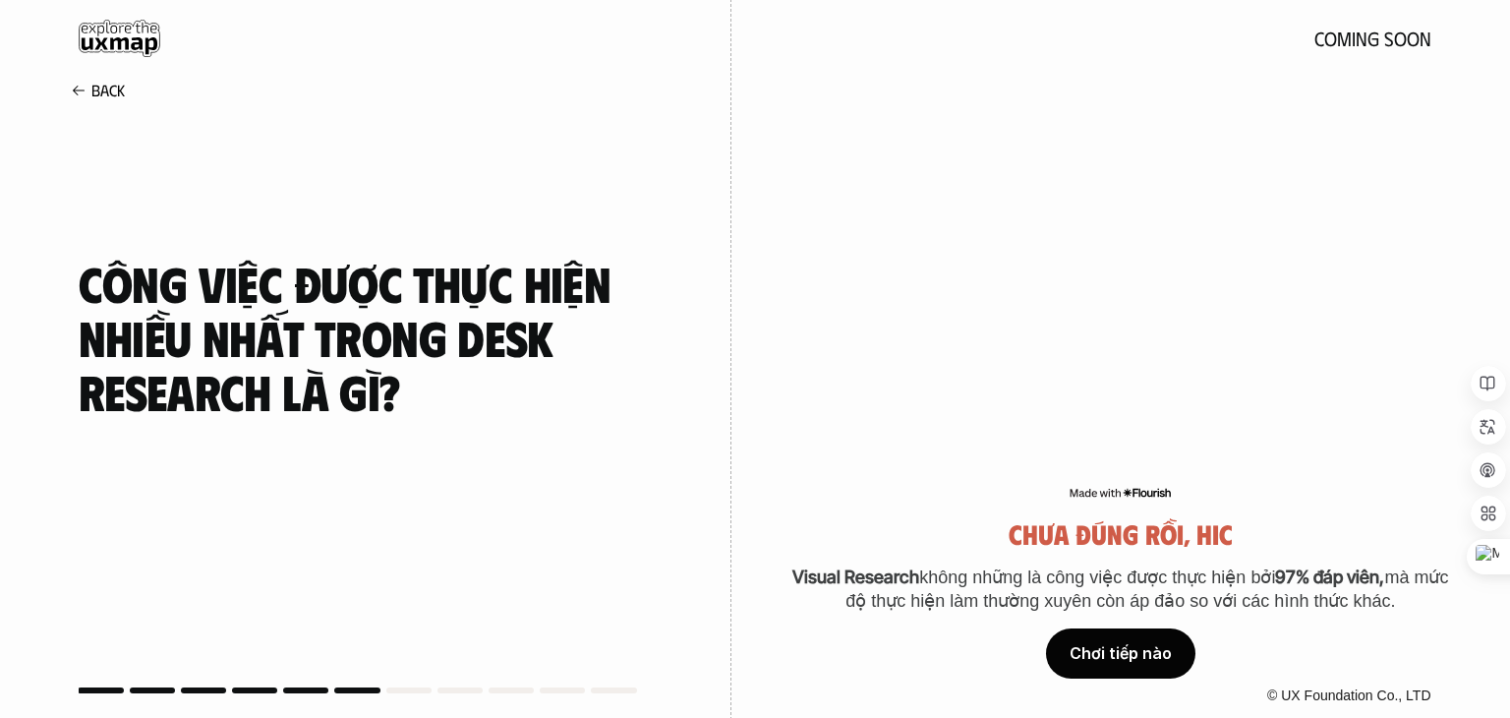
click at [1165, 654] on div "Chơi tiếp nào" at bounding box center [1120, 653] width 149 height 49
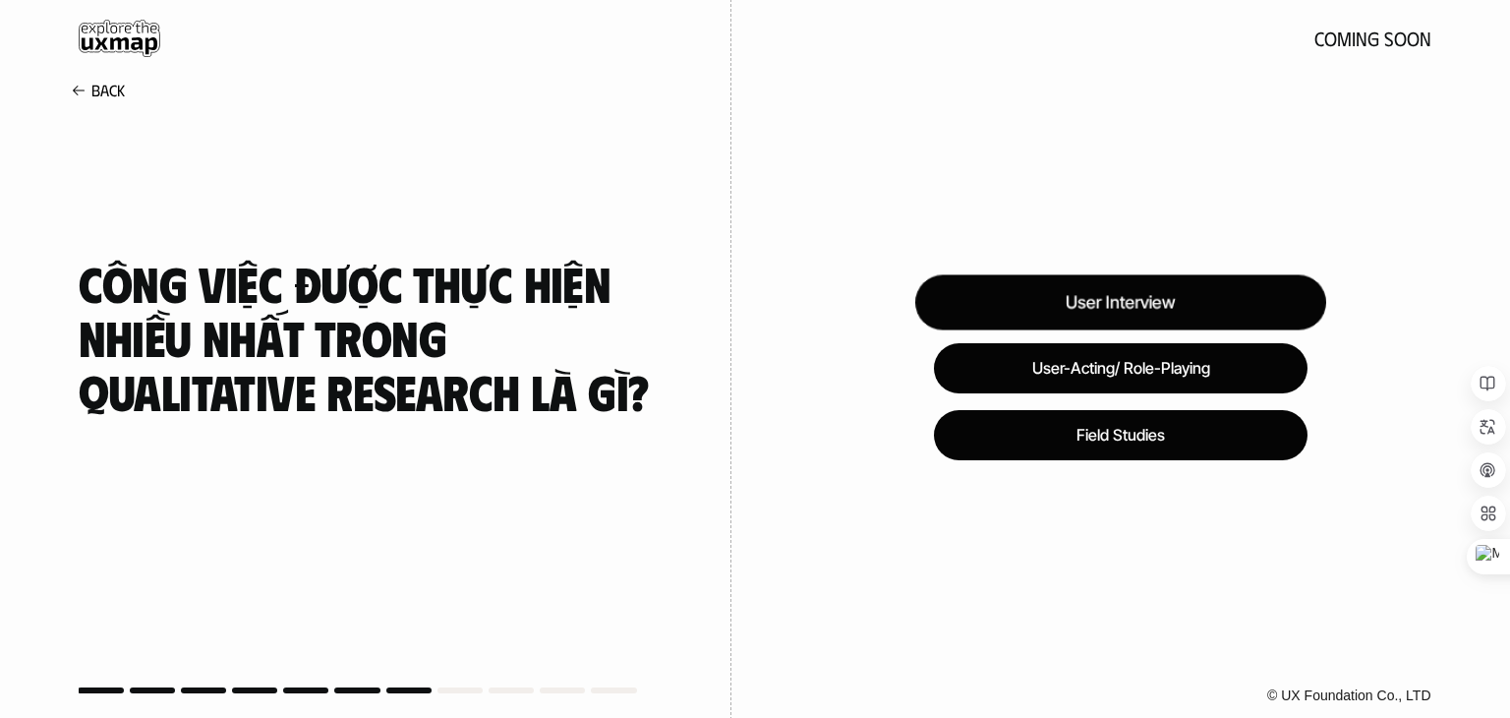
click at [1022, 299] on div "User Interview" at bounding box center [1120, 302] width 411 height 55
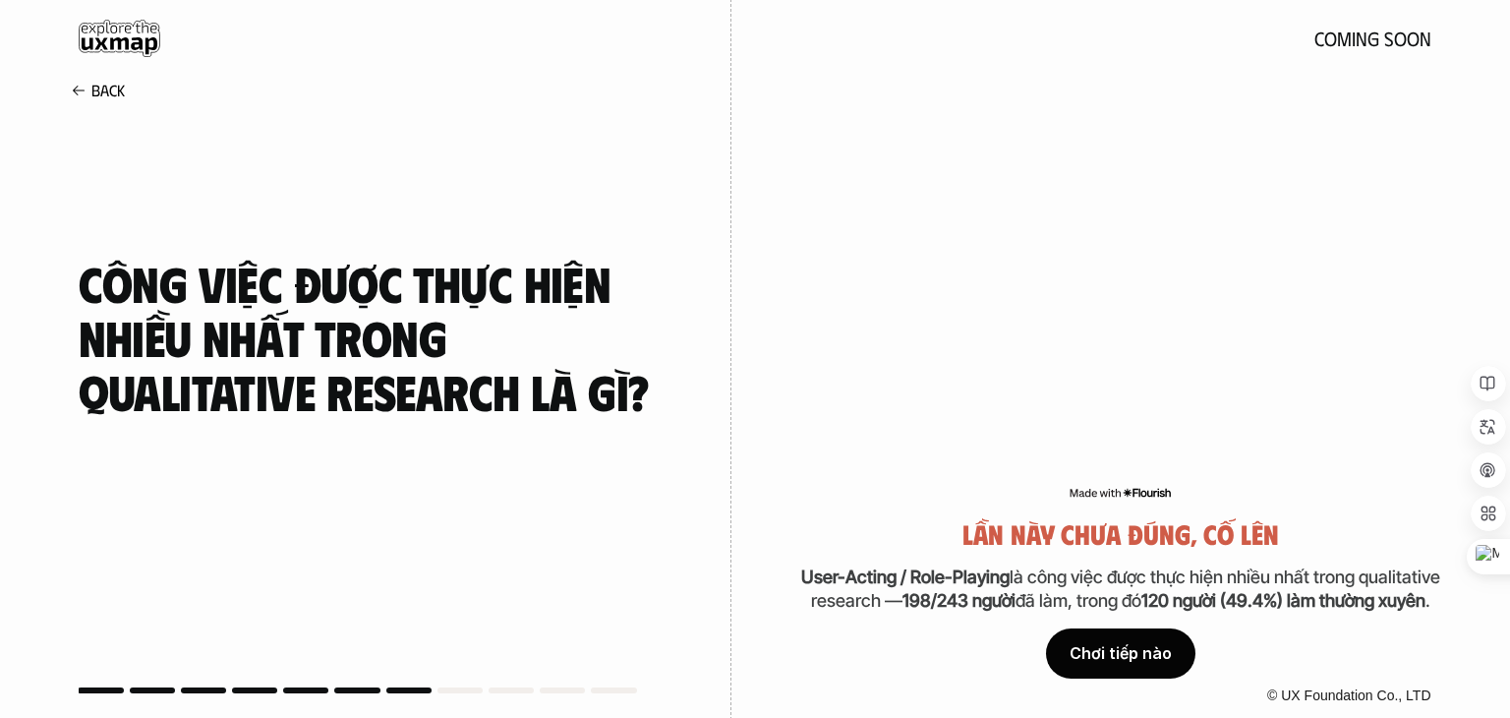
drag, startPoint x: 1115, startPoint y: 654, endPoint x: 930, endPoint y: 568, distance: 203.7
click at [974, 578] on div "Lần này chưa đúng, cố lên User-Acting / Role-Playing là công việc được thực hiệ…" at bounding box center [1120, 598] width 659 height 159
click at [889, 565] on p "User-Acting / Role-Playing là công việc được thực hiện nhiều nhất trong qualita…" at bounding box center [1120, 589] width 659 height 48
click at [1139, 650] on div "Chơi tiếp nào" at bounding box center [1120, 653] width 149 height 49
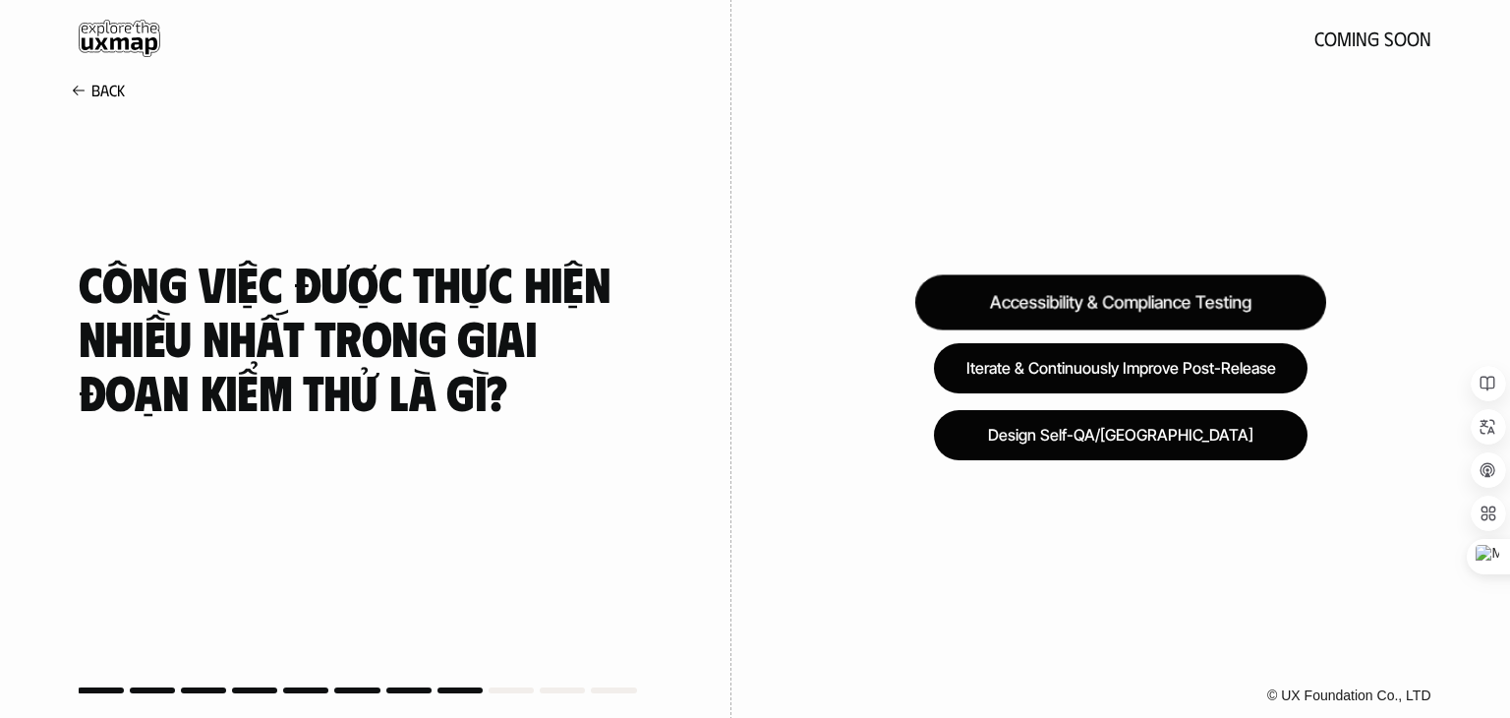
click at [1135, 298] on div "Accessibility & Compliance Testing" at bounding box center [1120, 302] width 411 height 55
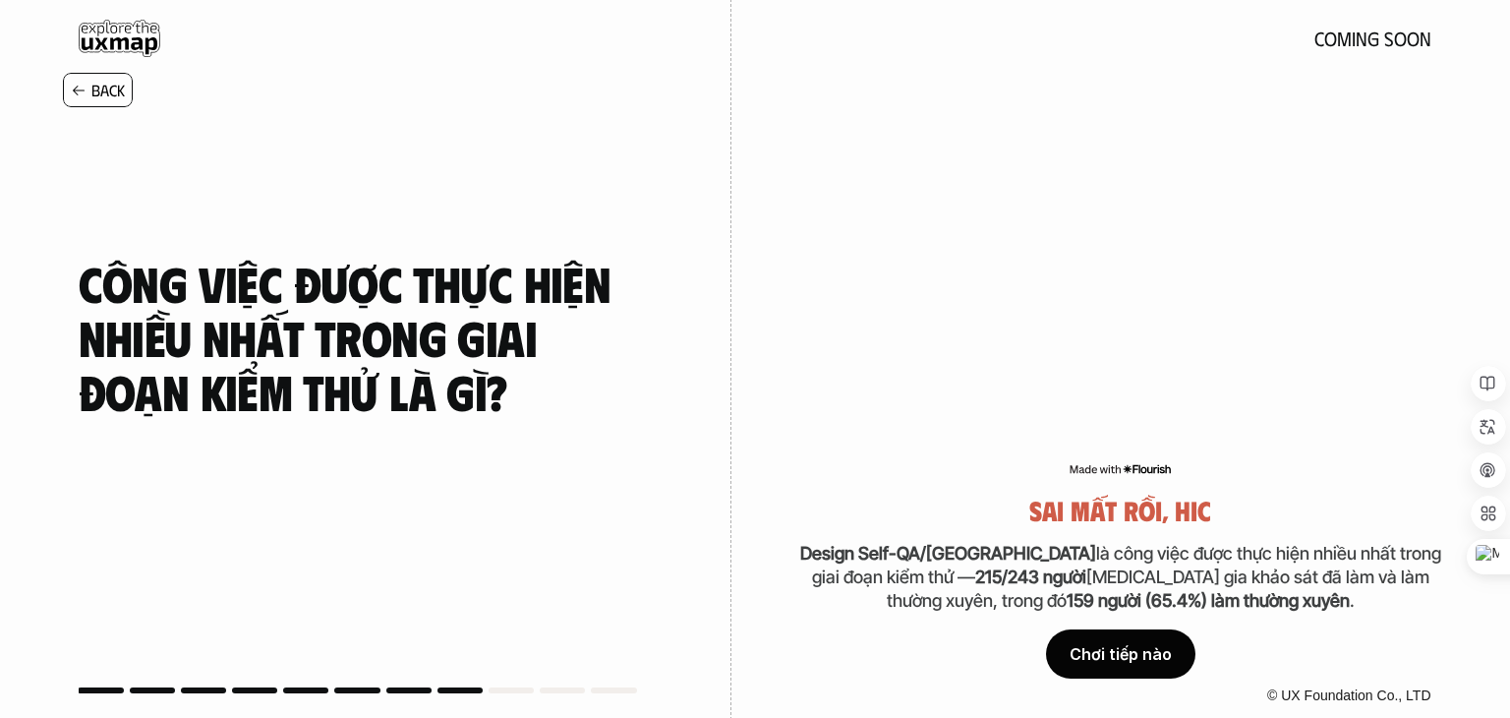
click at [75, 99] on div "Back" at bounding box center [98, 90] width 70 height 34
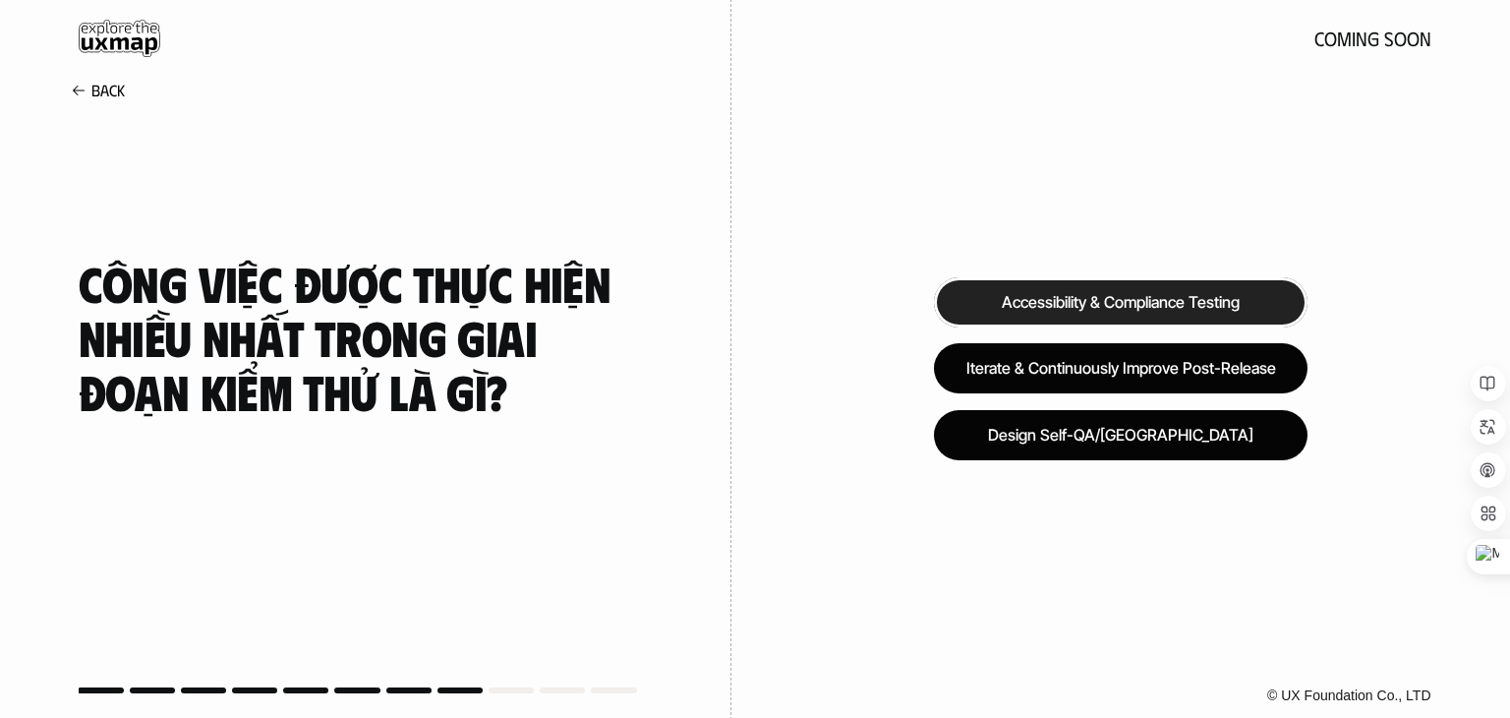
click at [1369, 50] on div "coming soon" at bounding box center [755, 38] width 1353 height 37
click at [102, 45] on use at bounding box center [120, 38] width 82 height 37
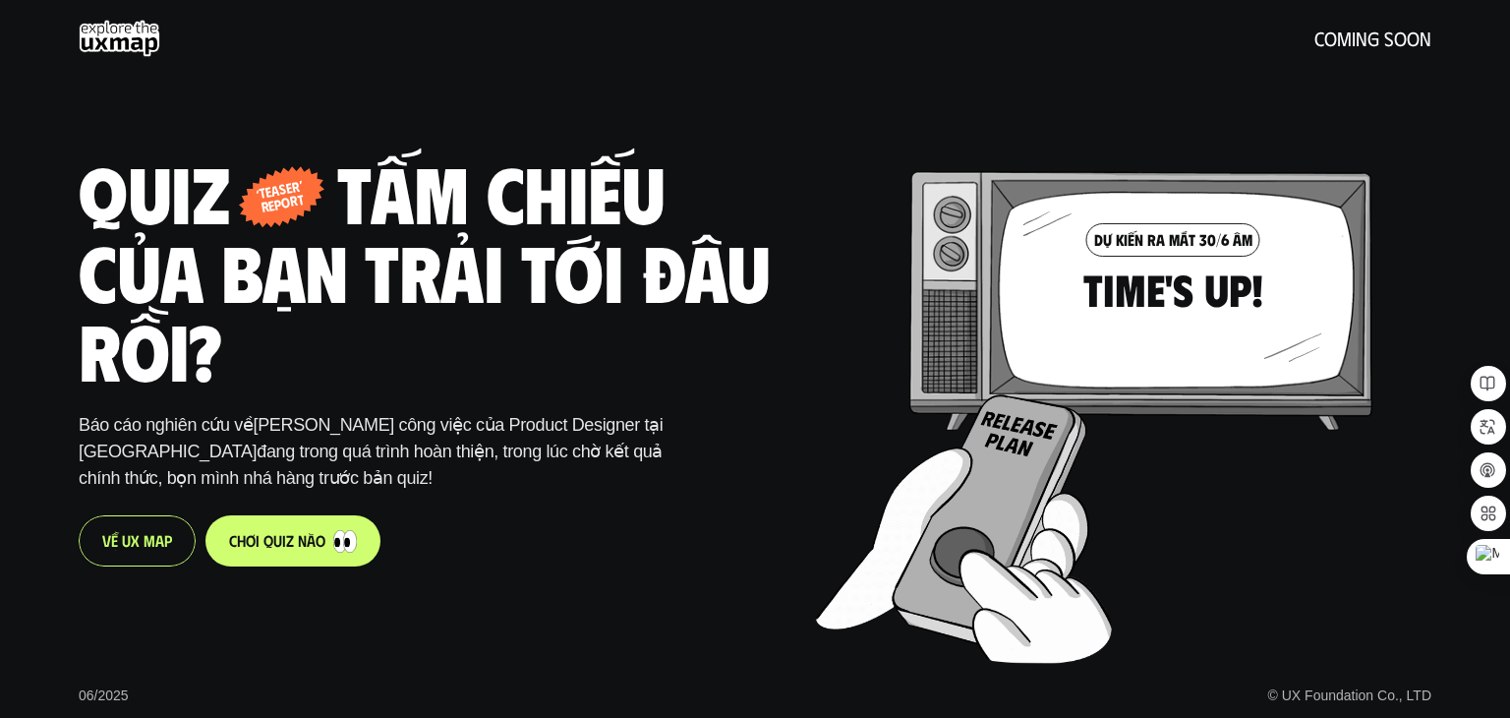
click at [157, 552] on div "V ề U X M a p" at bounding box center [137, 540] width 117 height 51
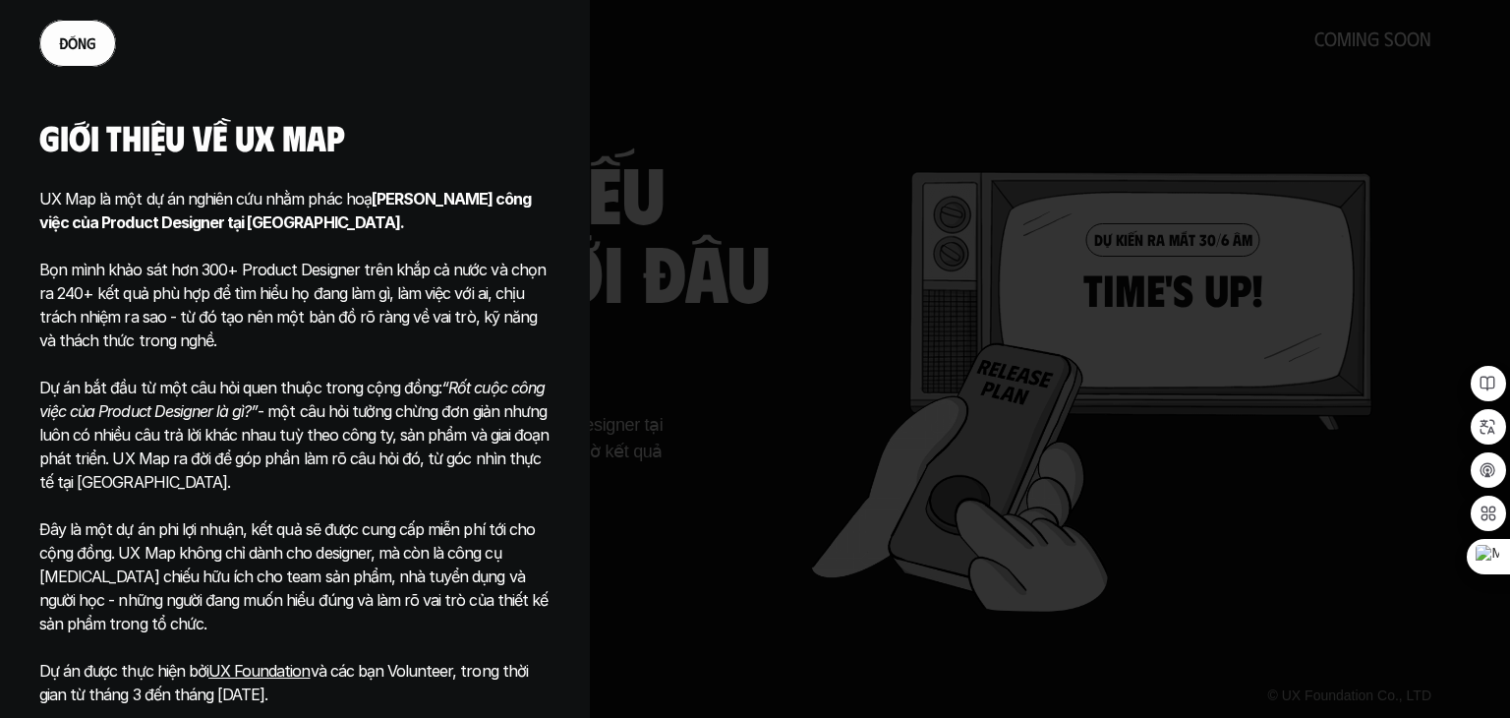
click at [67, 59] on link "đ ó n g" at bounding box center [77, 43] width 77 height 47
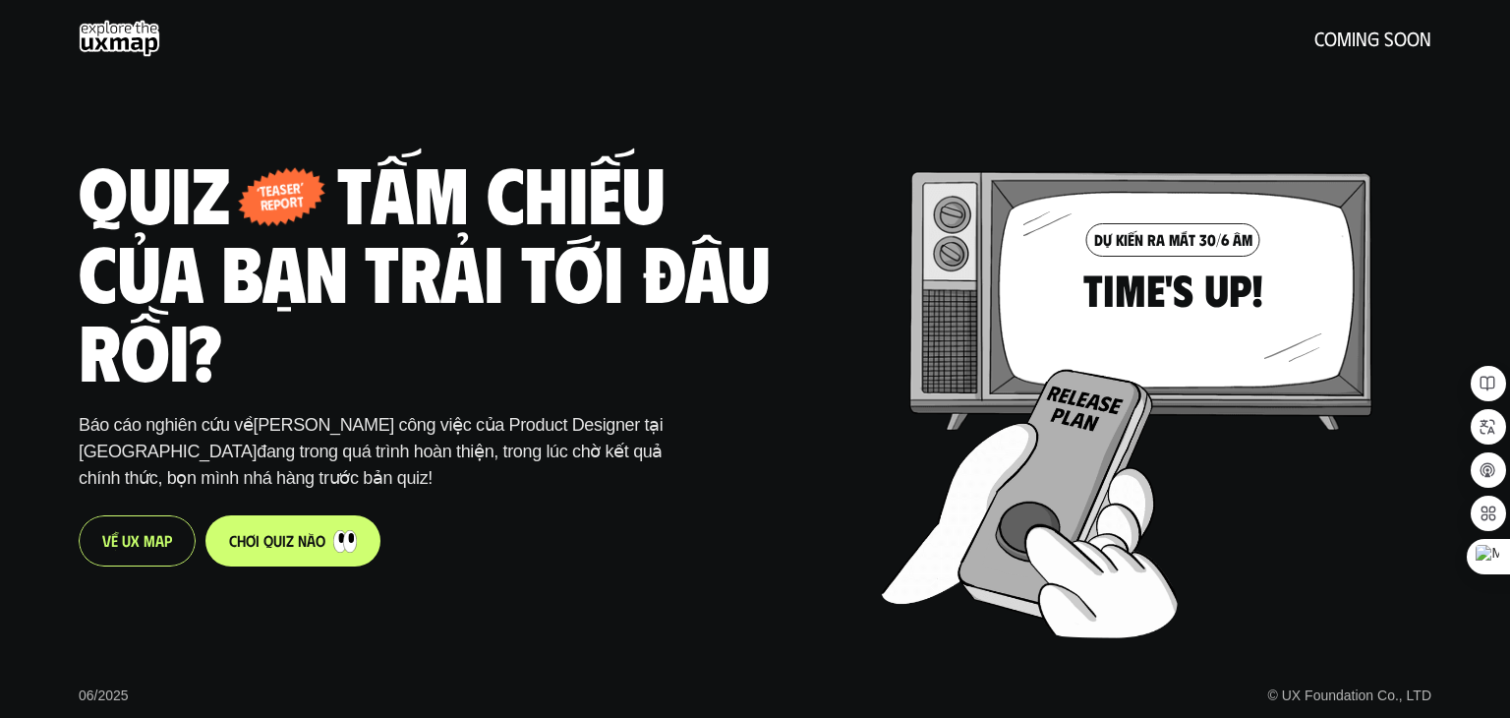
click at [1479, 313] on div "06/2025 © UX Foundation Co., LTD Quiz - tấm chiếu của bạn trải tới đâu rồi? ‘te…" at bounding box center [755, 359] width 1510 height 718
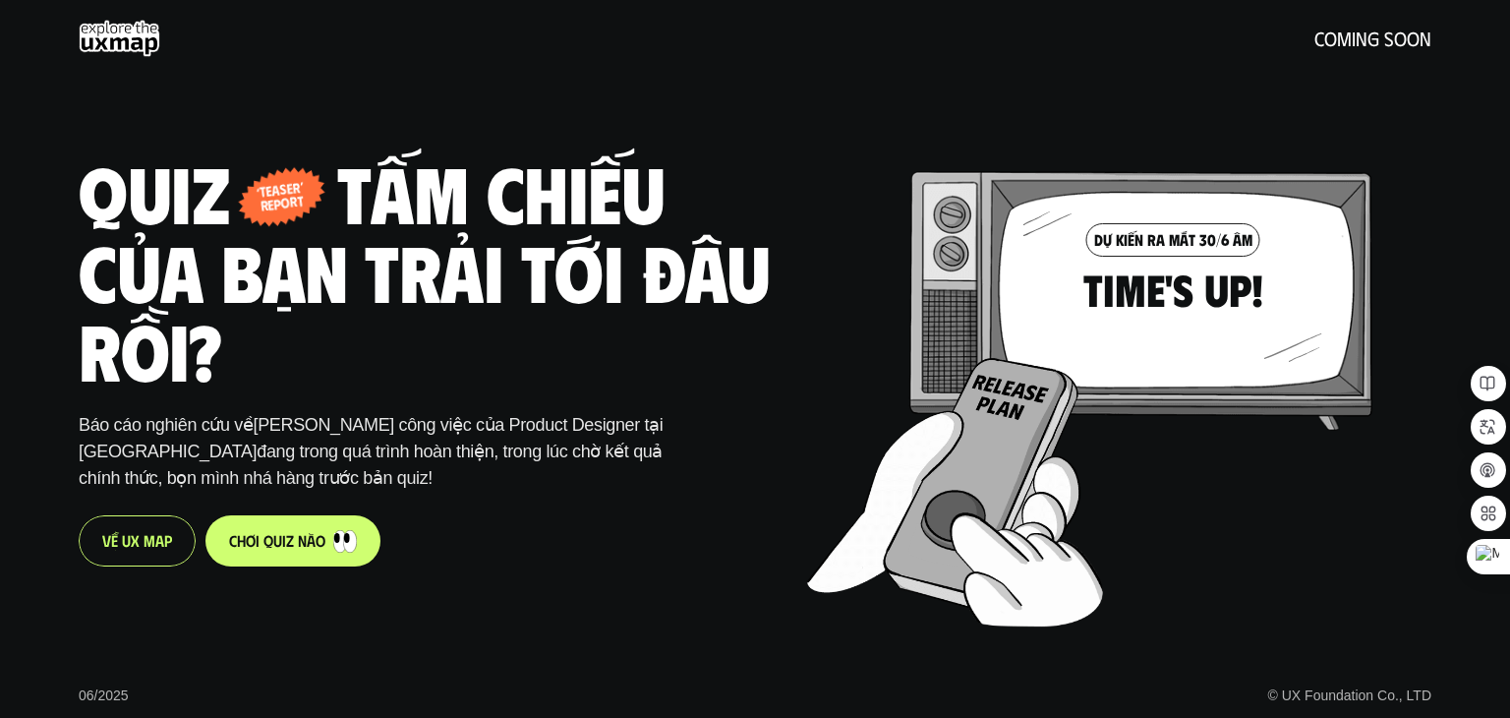
click at [0, 204] on div "06/2025 © UX Foundation Co., LTD Quiz - tấm chiếu của bạn trải tới đâu rồi? ‘te…" at bounding box center [755, 359] width 1510 height 718
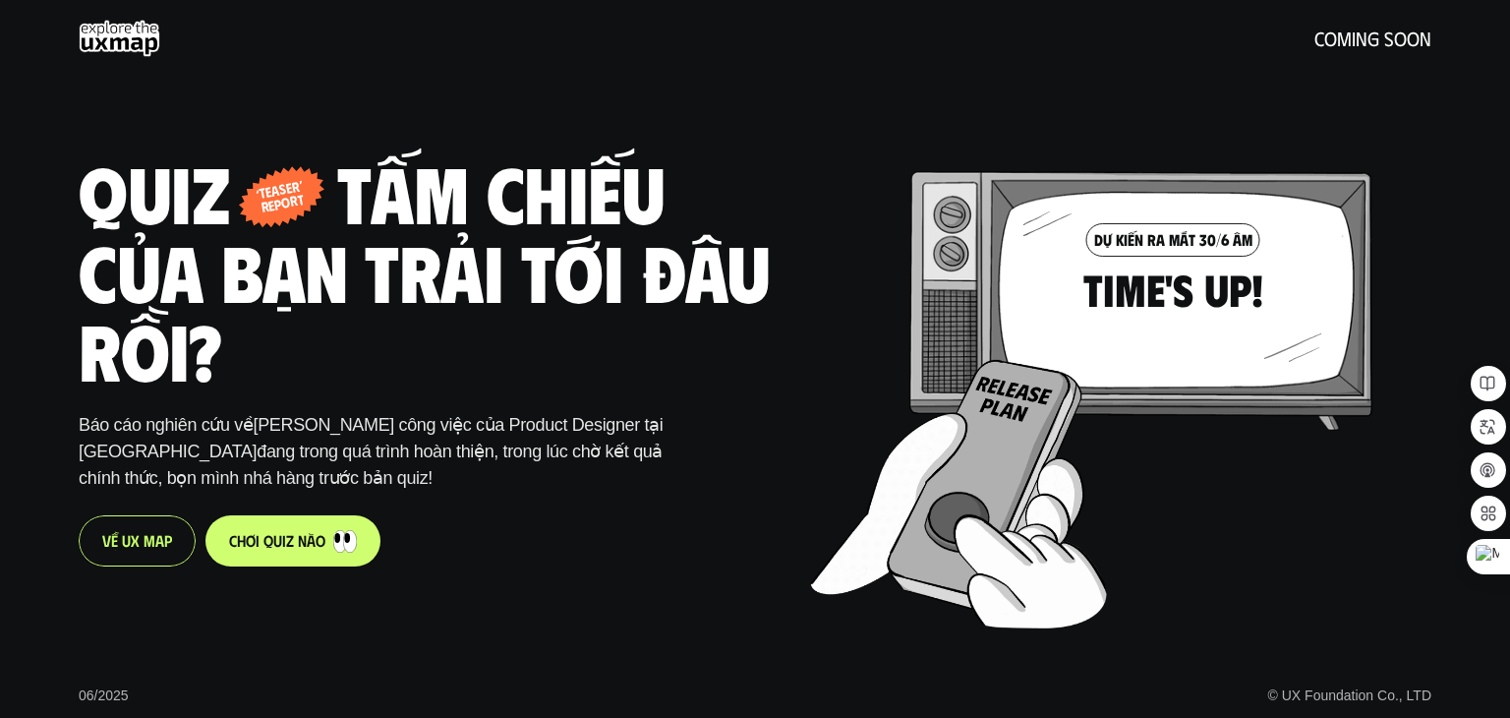
drag, startPoint x: 27, startPoint y: 217, endPoint x: 0, endPoint y: 255, distance: 45.8
click at [528, 345] on div "06/2025 © UX Foundation Co., LTD Quiz - tấm chiếu của bạn trải tới đâu rồi? ‘te…" at bounding box center [755, 359] width 1510 height 718
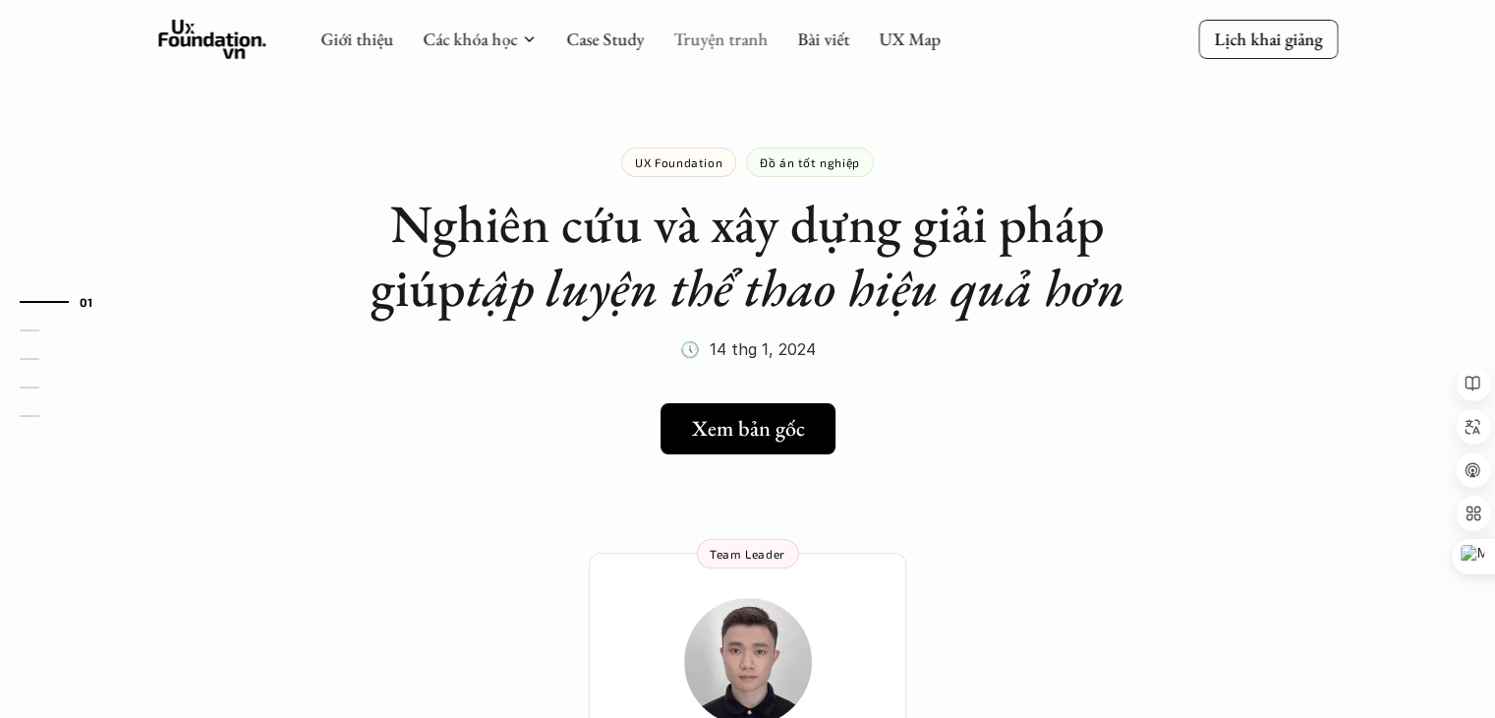
click at [755, 47] on link "Truyện tranh" at bounding box center [720, 39] width 94 height 23
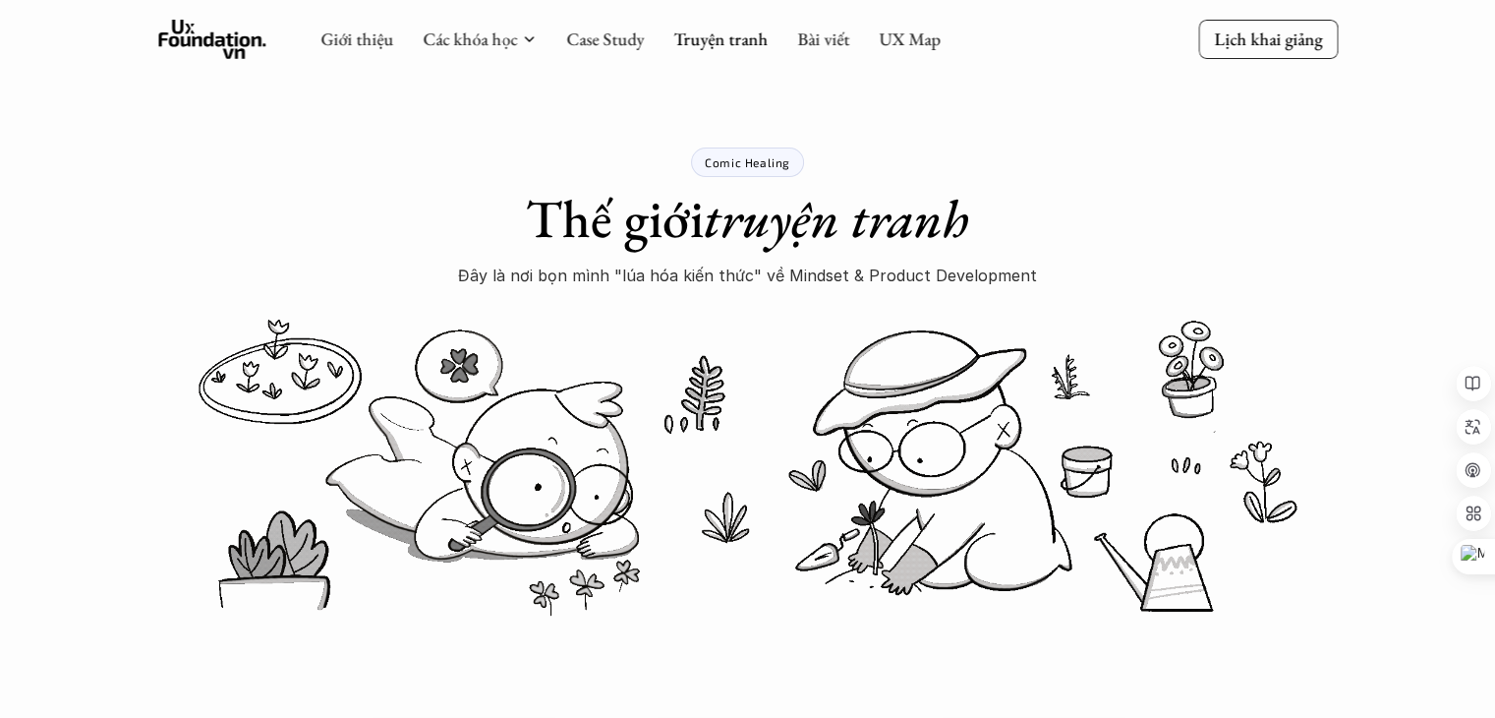
click at [617, 52] on div "Giới thiệu Các khóa học Case Study Truyện tranh Bài viết UX Map" at bounding box center [630, 39] width 620 height 39
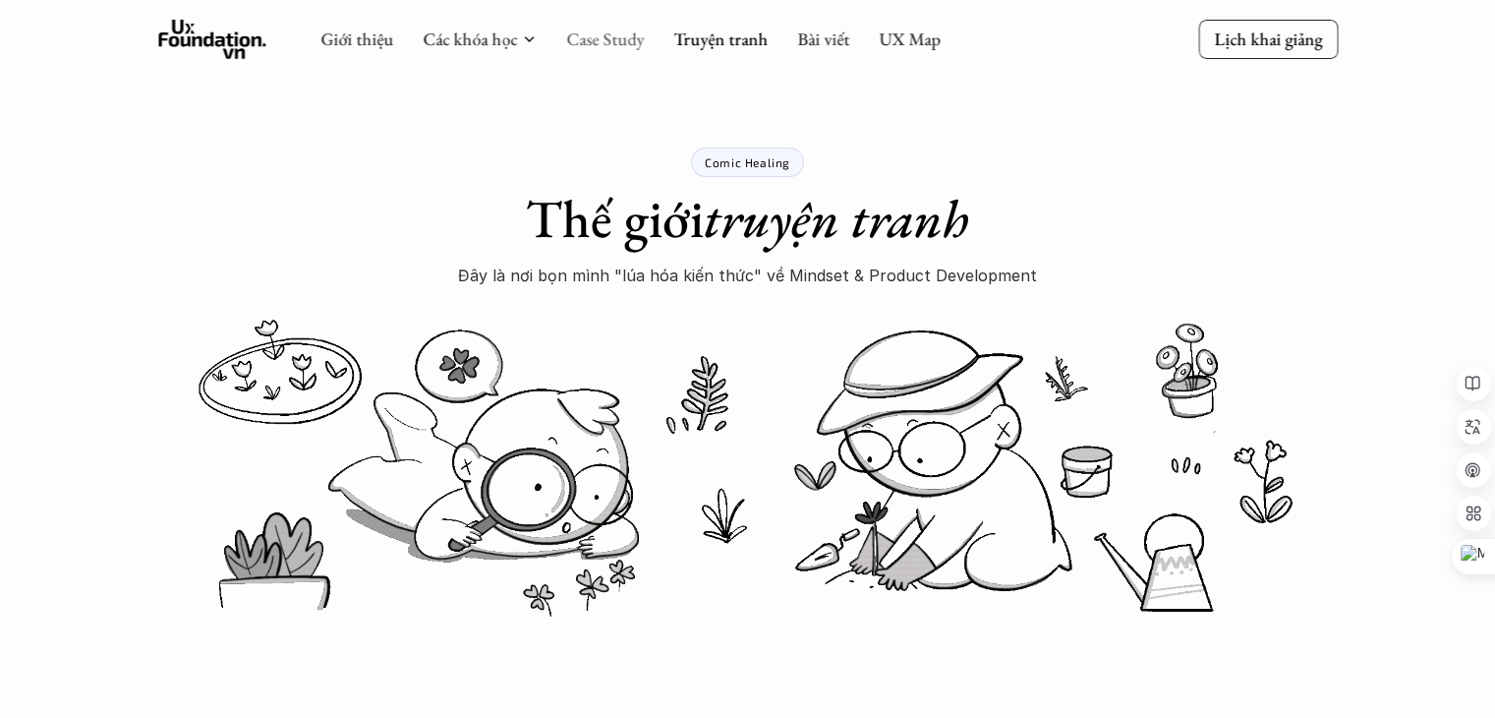
click at [623, 43] on link "Case Study" at bounding box center [605, 39] width 78 height 23
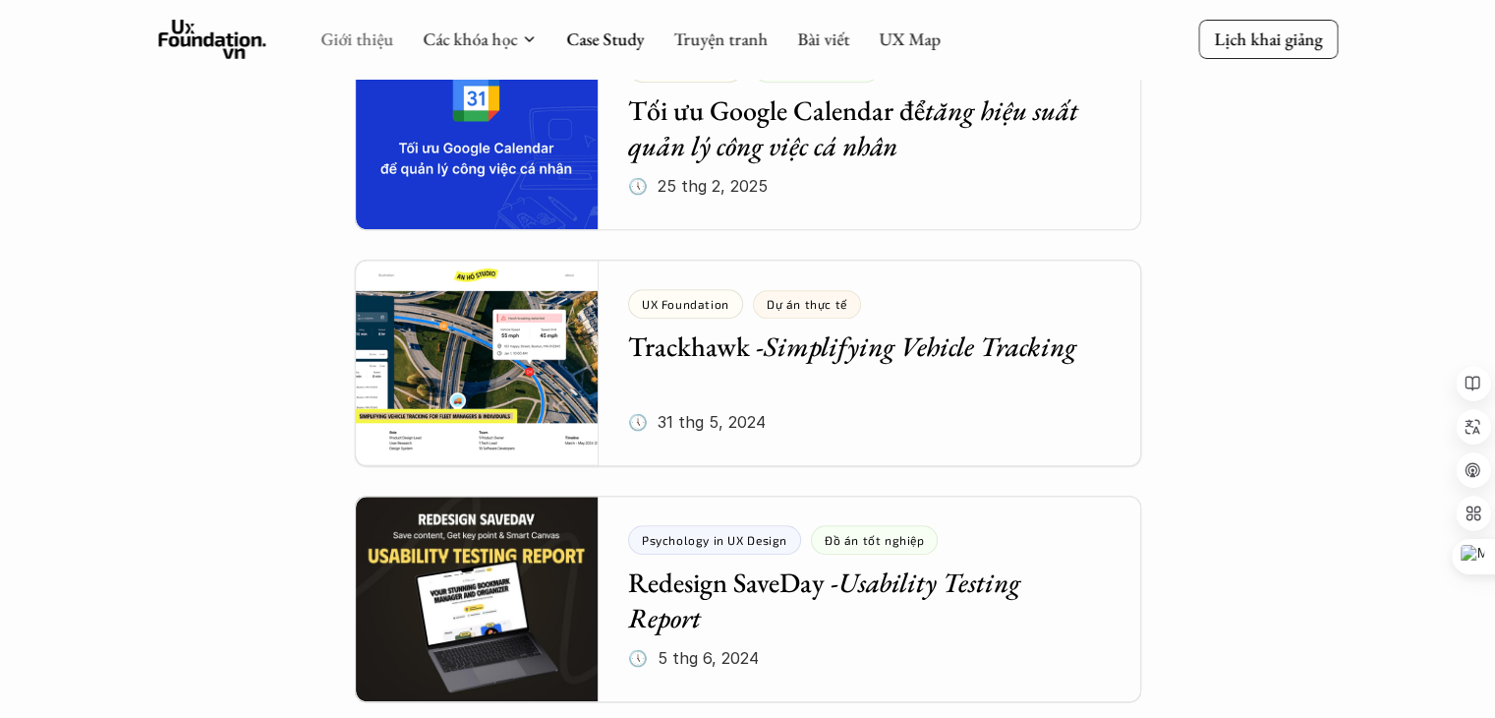
scroll to position [1288, 0]
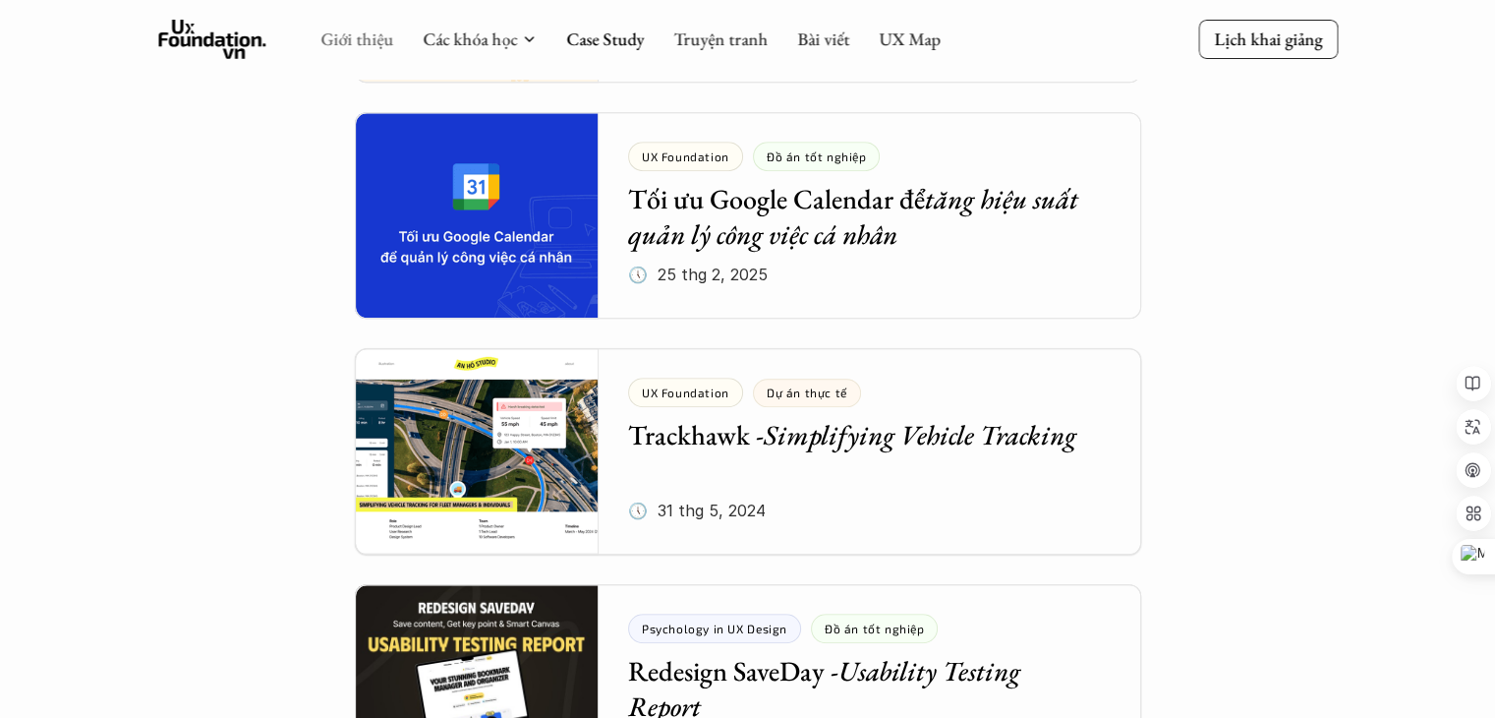
click at [340, 34] on link "Giới thiệu" at bounding box center [356, 39] width 73 height 23
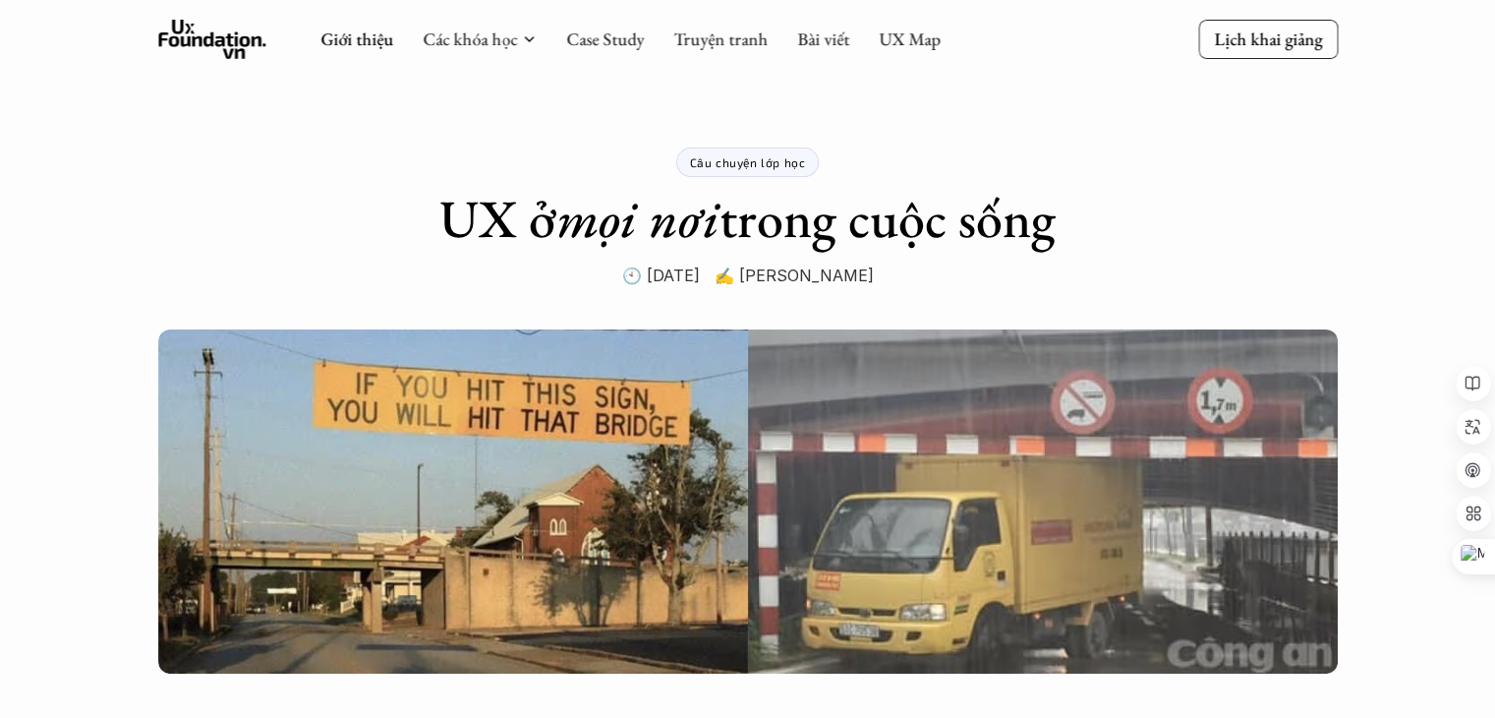
click at [195, 41] on icon at bounding box center [212, 39] width 108 height 39
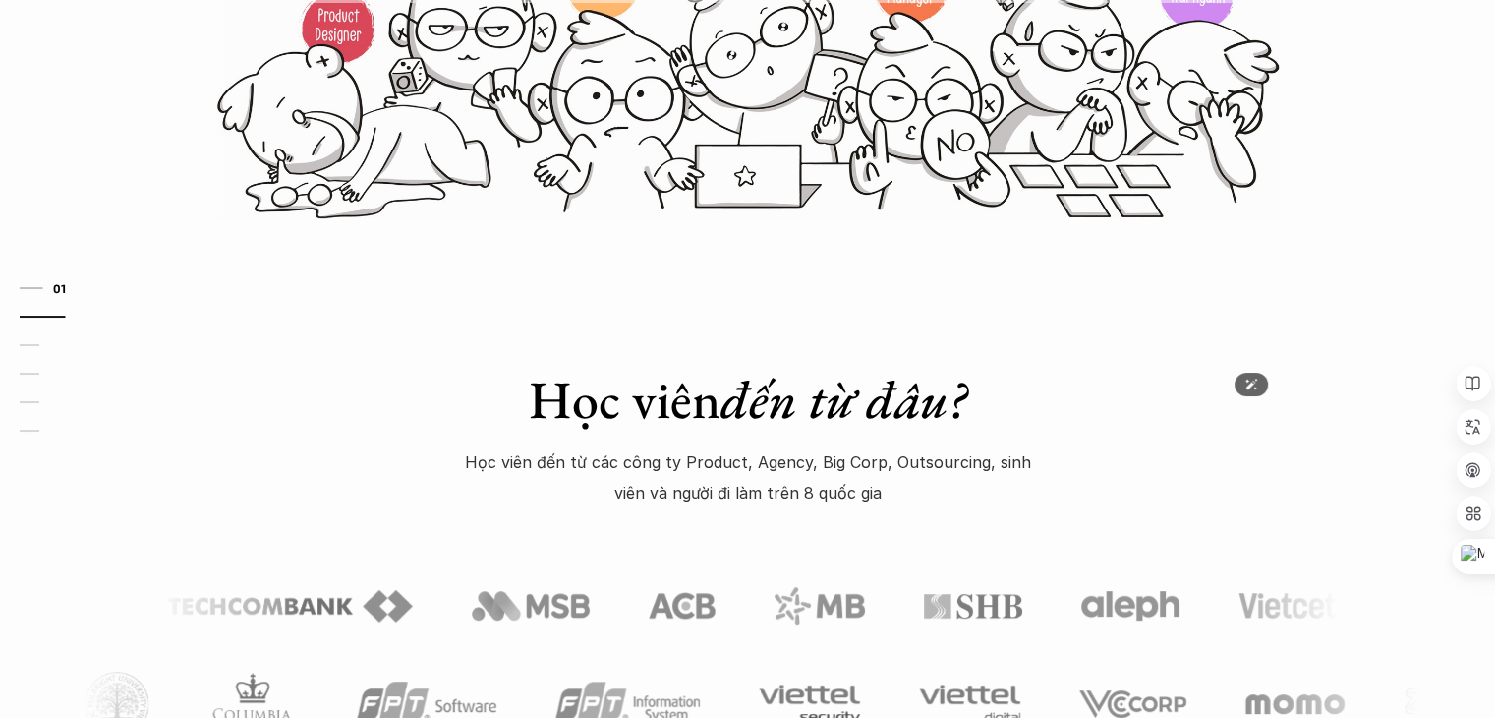
scroll to position [1081, 0]
